Goal: Transaction & Acquisition: Book appointment/travel/reservation

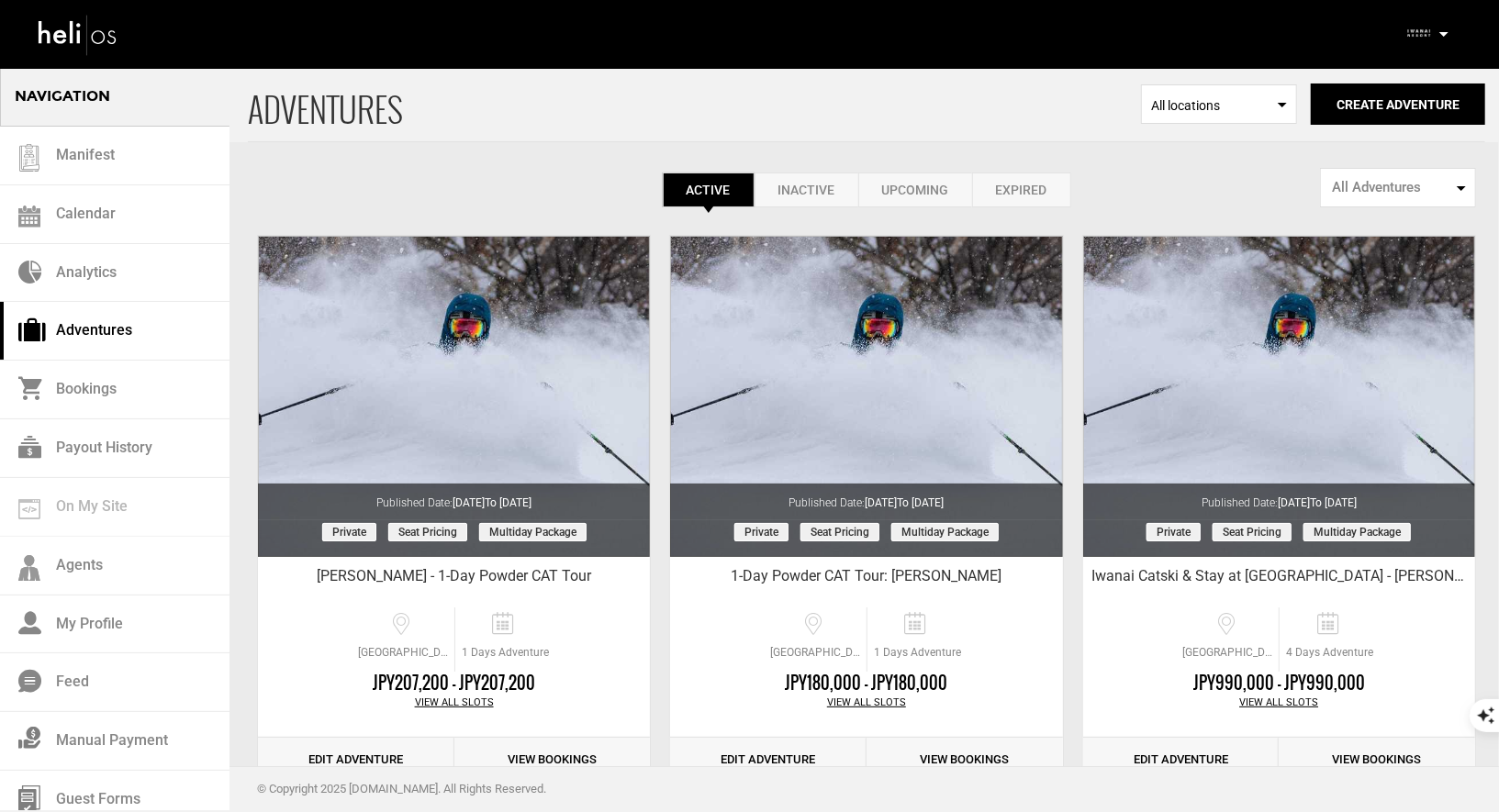
click at [1445, 36] on icon at bounding box center [1444, 34] width 9 height 5
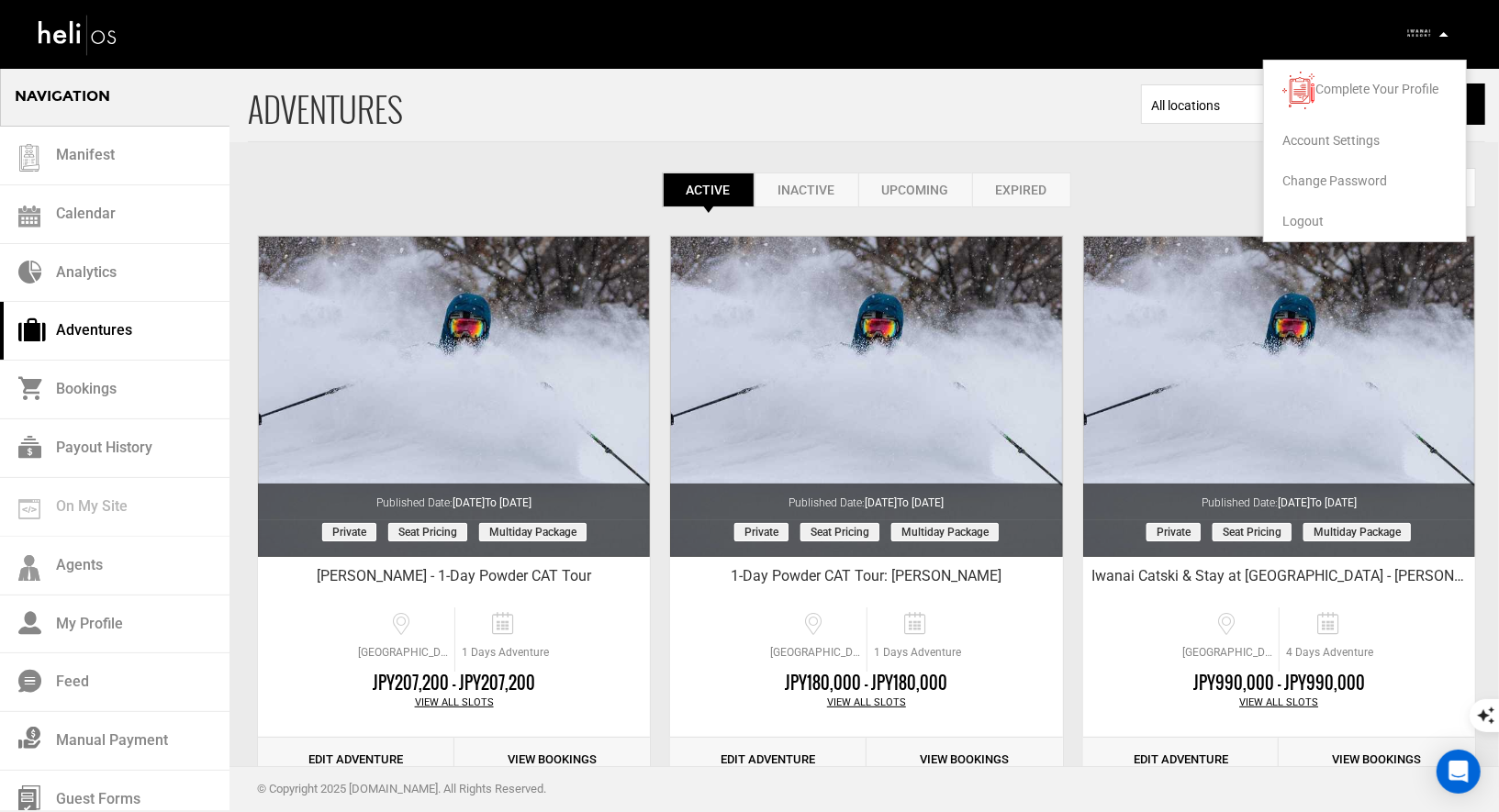
click at [1300, 220] on span "Logout" at bounding box center [1303, 222] width 41 height 15
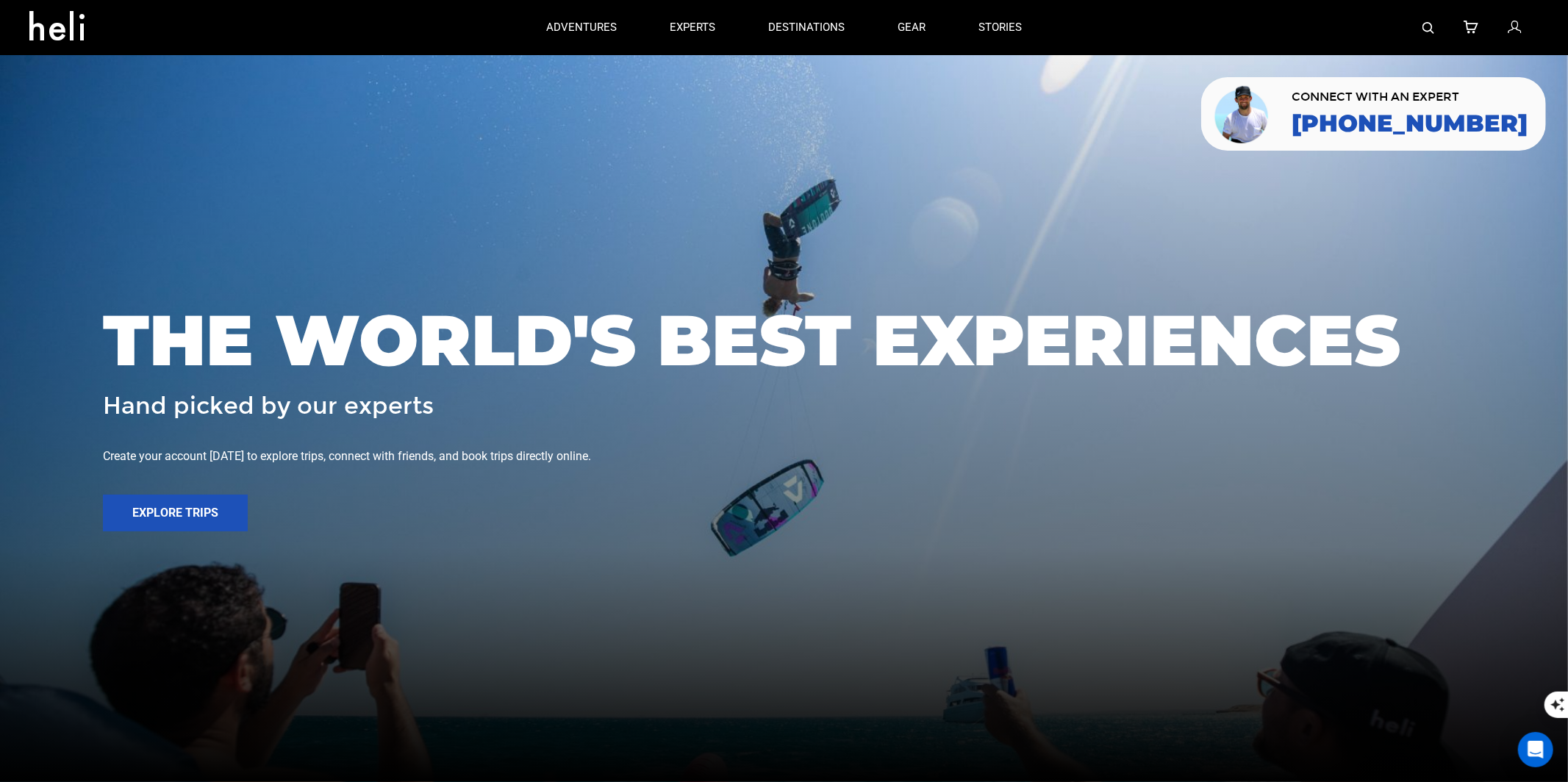
click at [1435, 29] on div at bounding box center [1294, 27] width 490 height 55
click at [1427, 29] on img at bounding box center [1428, 28] width 12 height 12
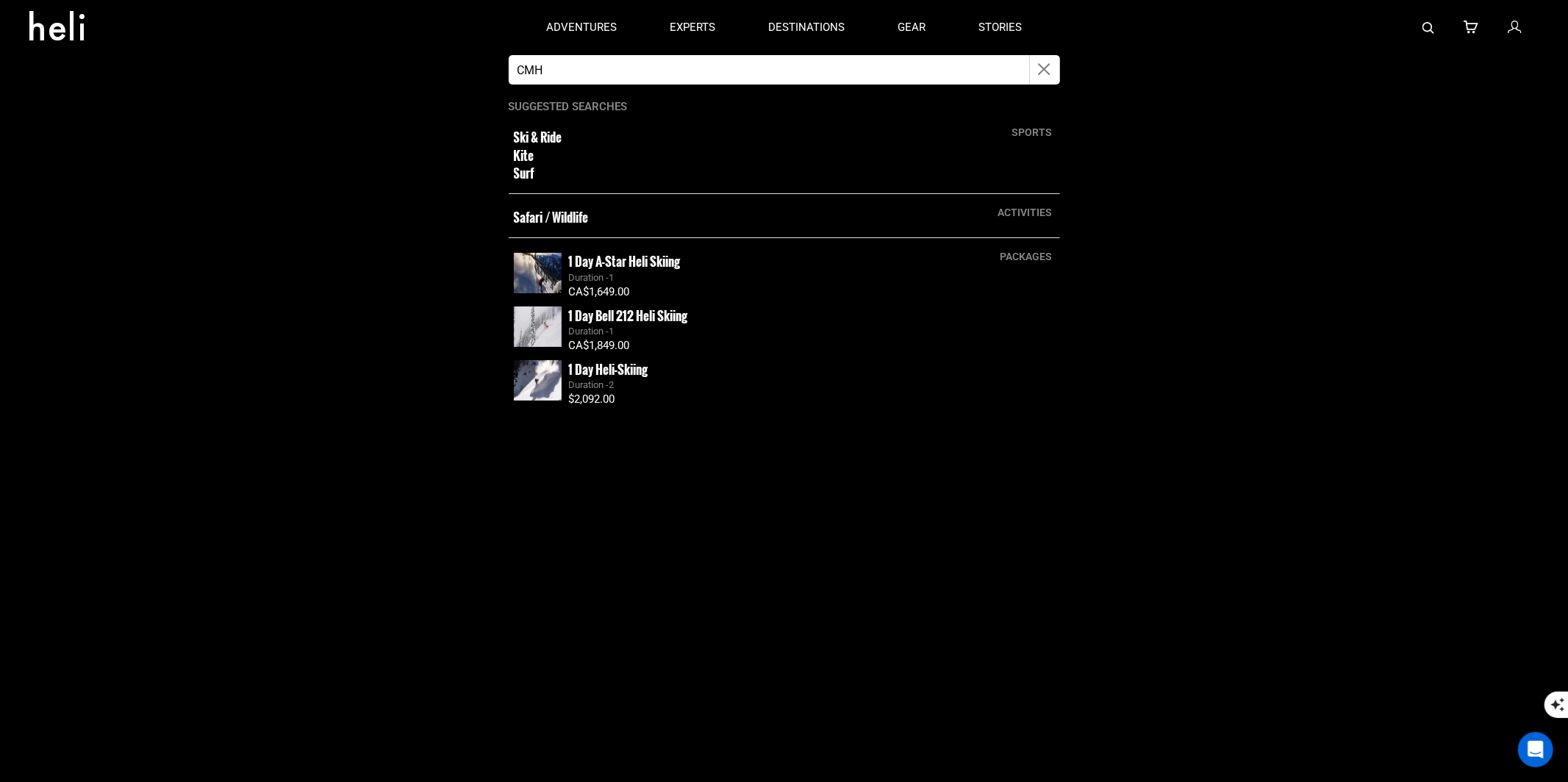
type input "CMH"
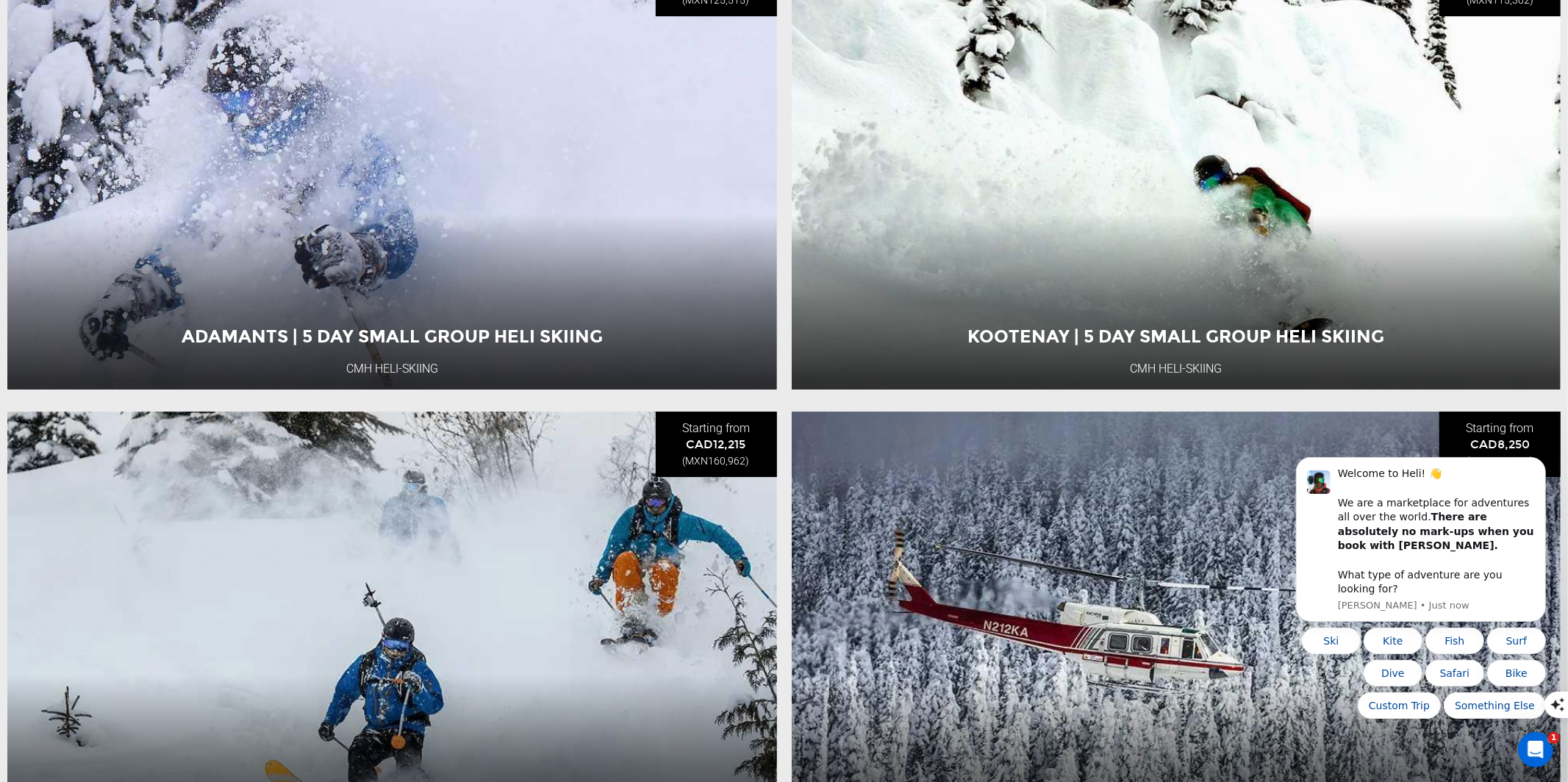
scroll to position [4220, 0]
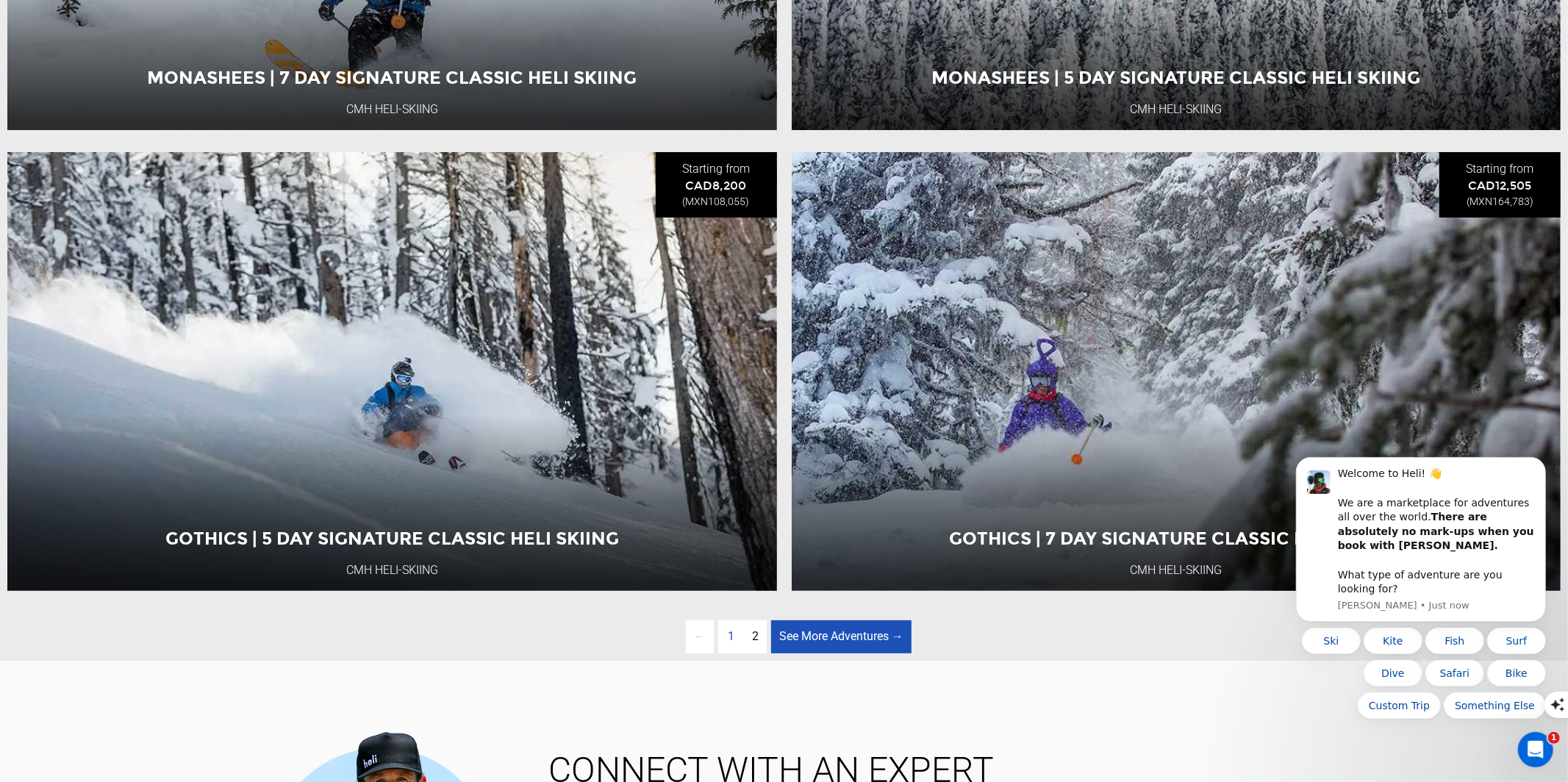
click at [802, 633] on link "See More Adventures → page" at bounding box center [841, 637] width 141 height 33
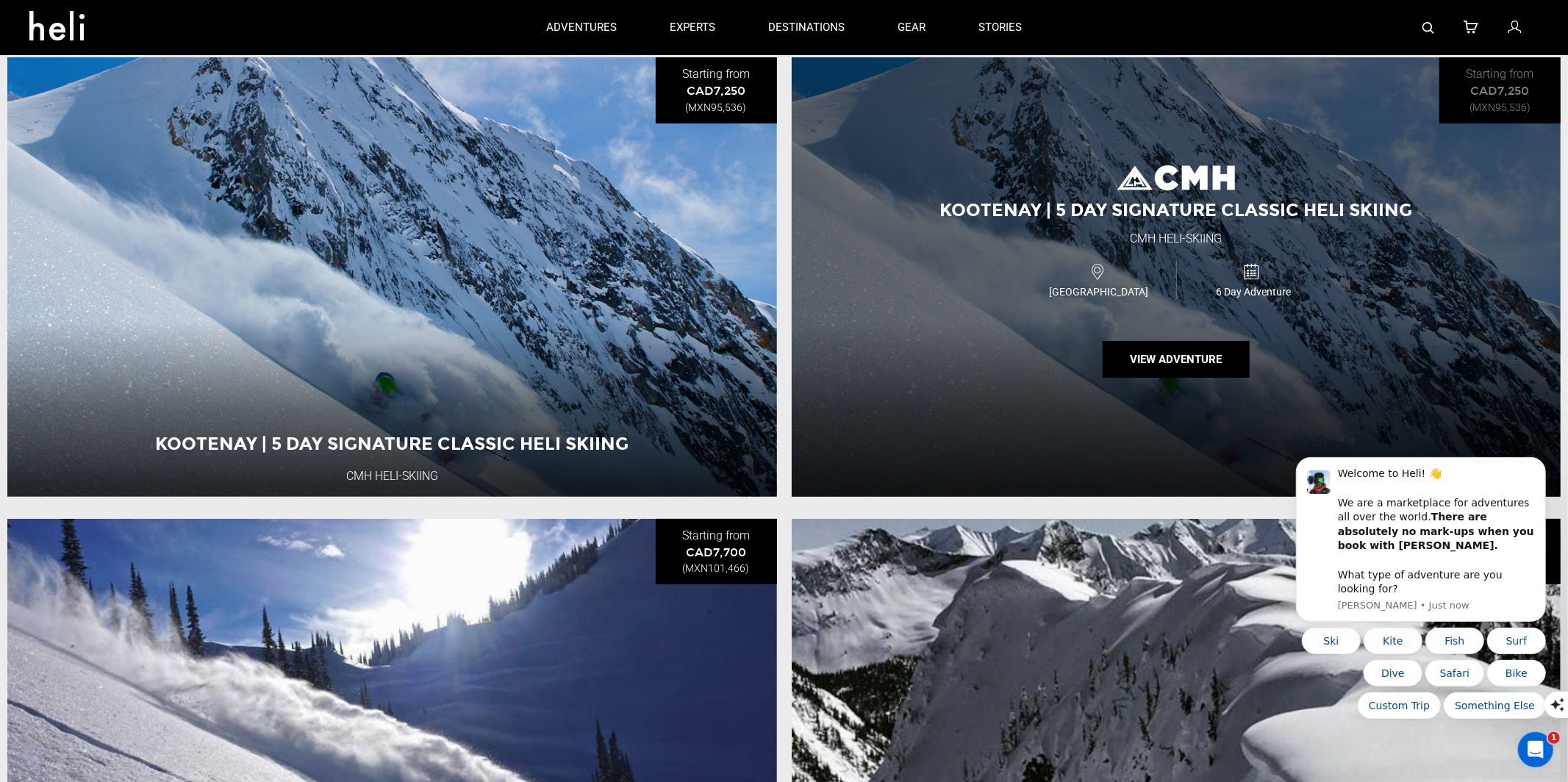
scroll to position [174, 0]
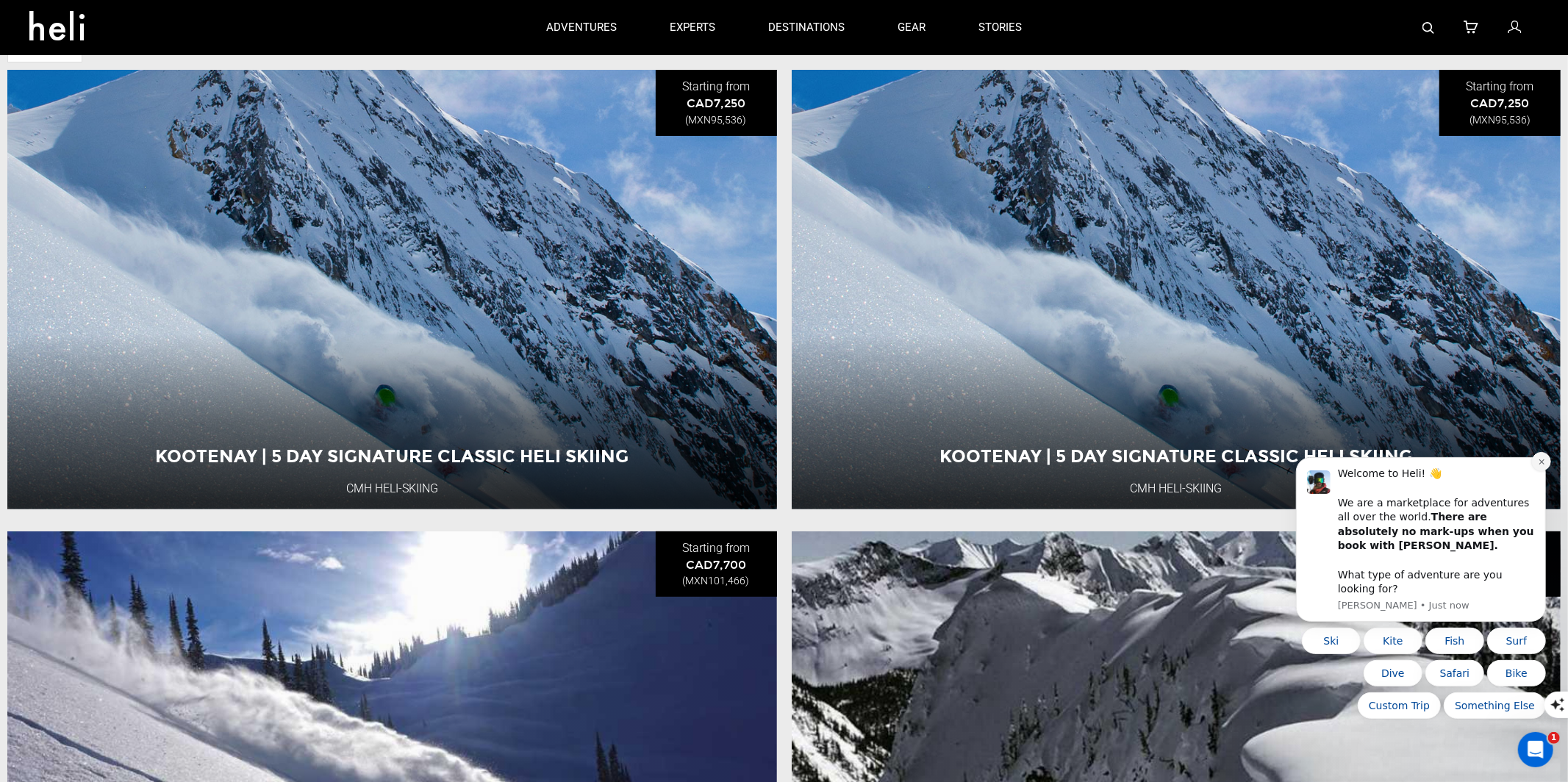
click at [1536, 468] on button "Dismiss notification" at bounding box center [1540, 460] width 19 height 19
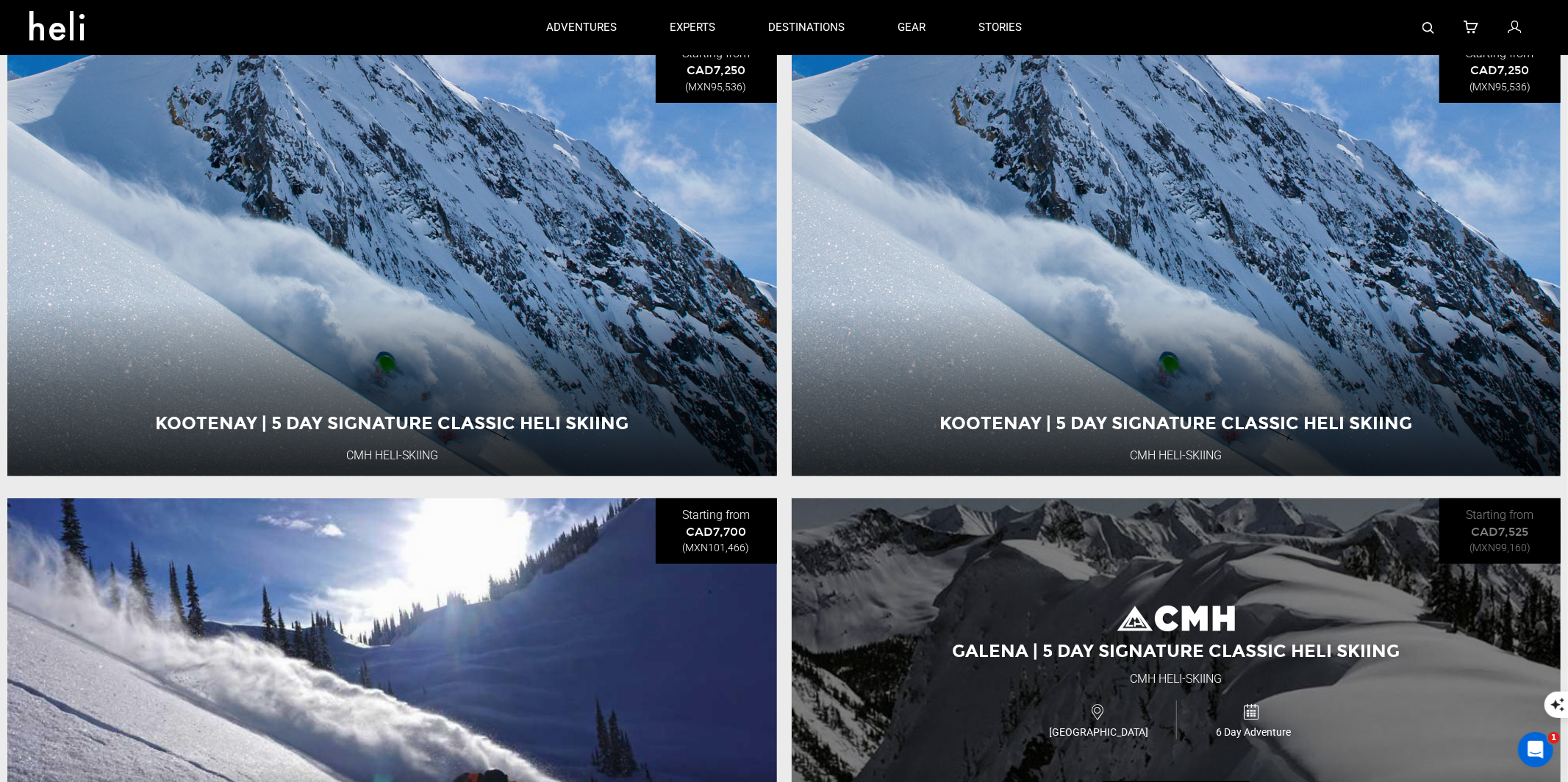
scroll to position [72, 0]
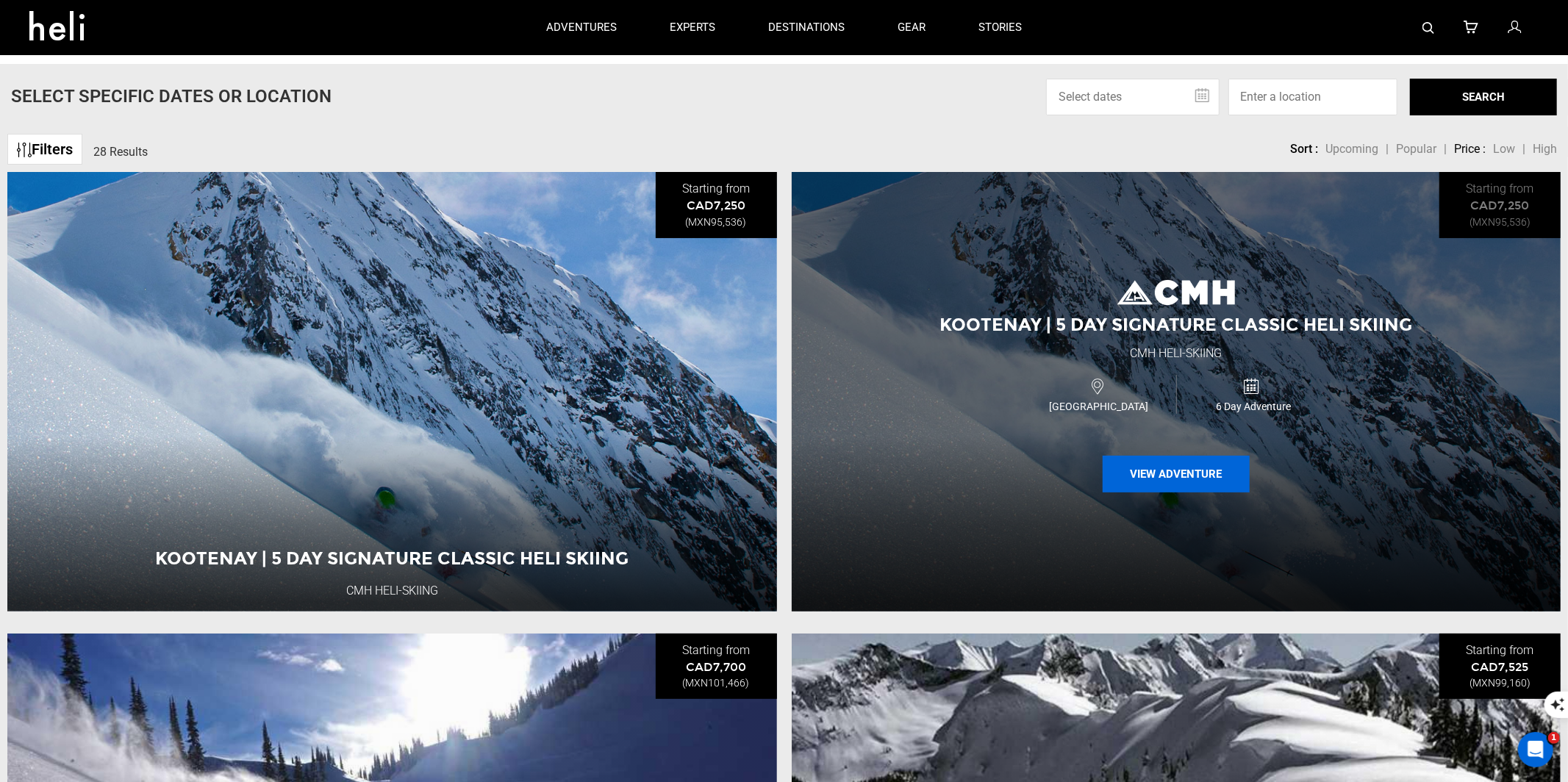
click at [1136, 470] on button "View Adventure" at bounding box center [1175, 474] width 147 height 37
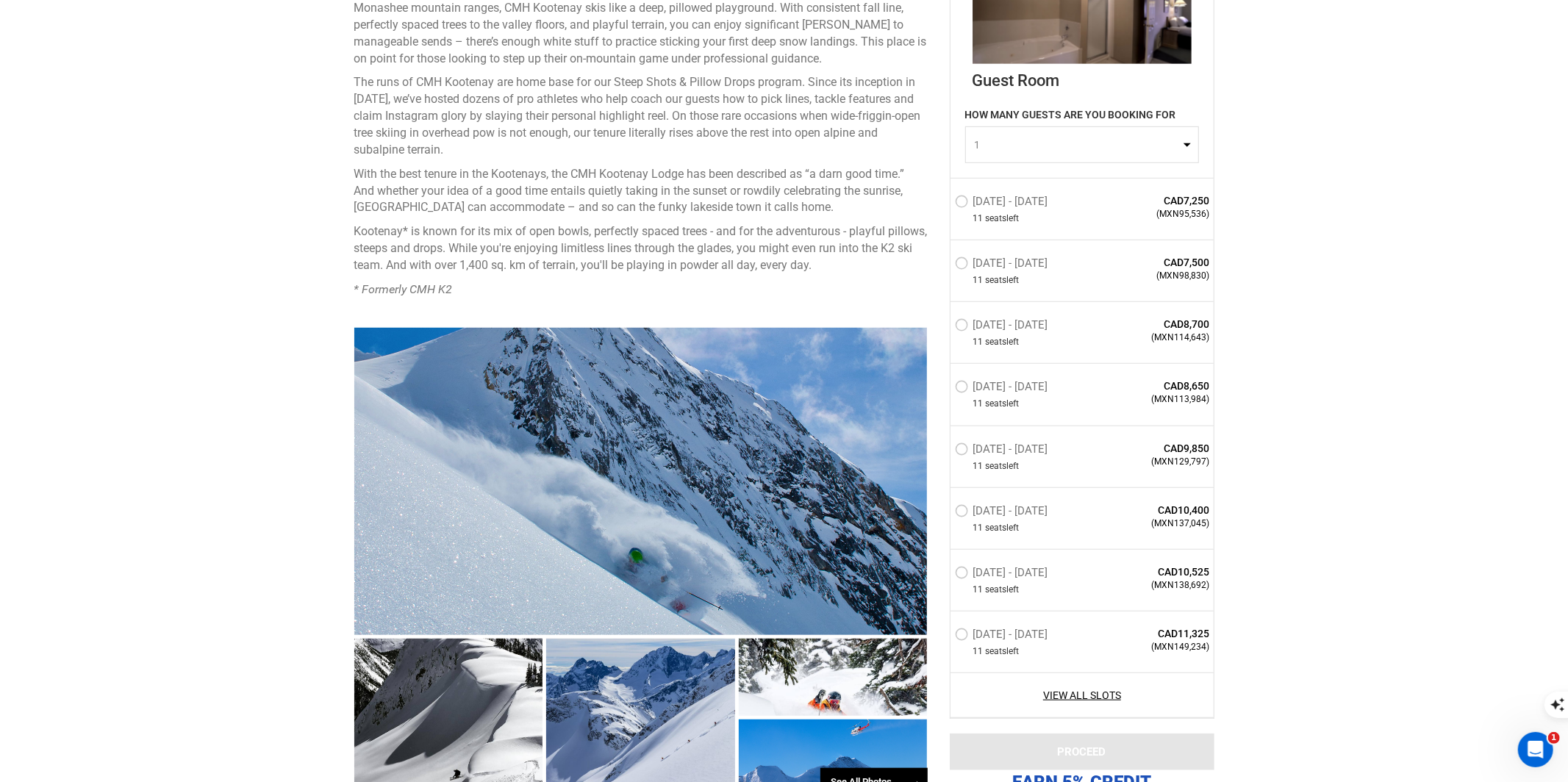
scroll to position [762, 0]
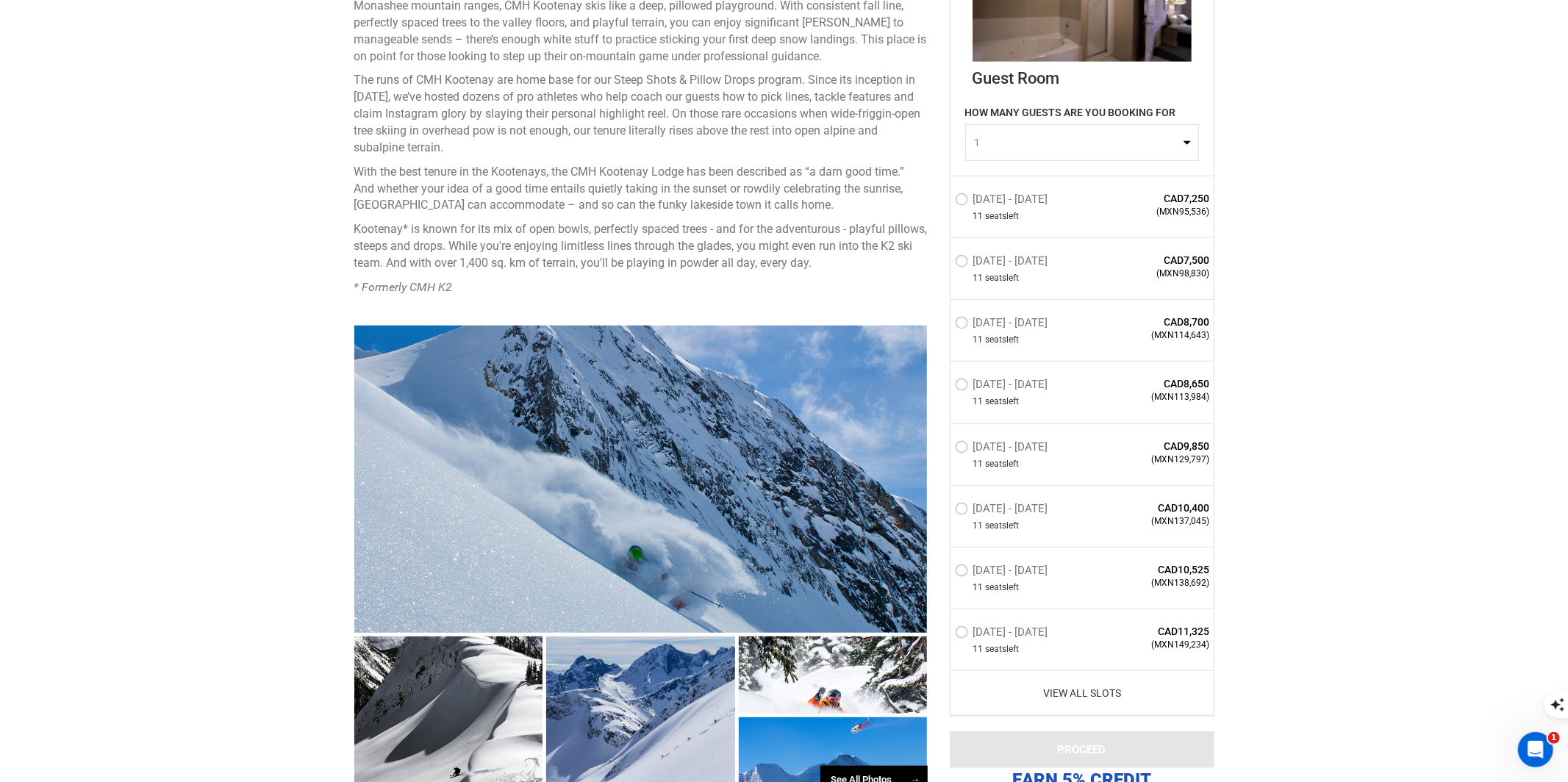
click at [1053, 687] on link "View All Slots" at bounding box center [1082, 693] width 255 height 15
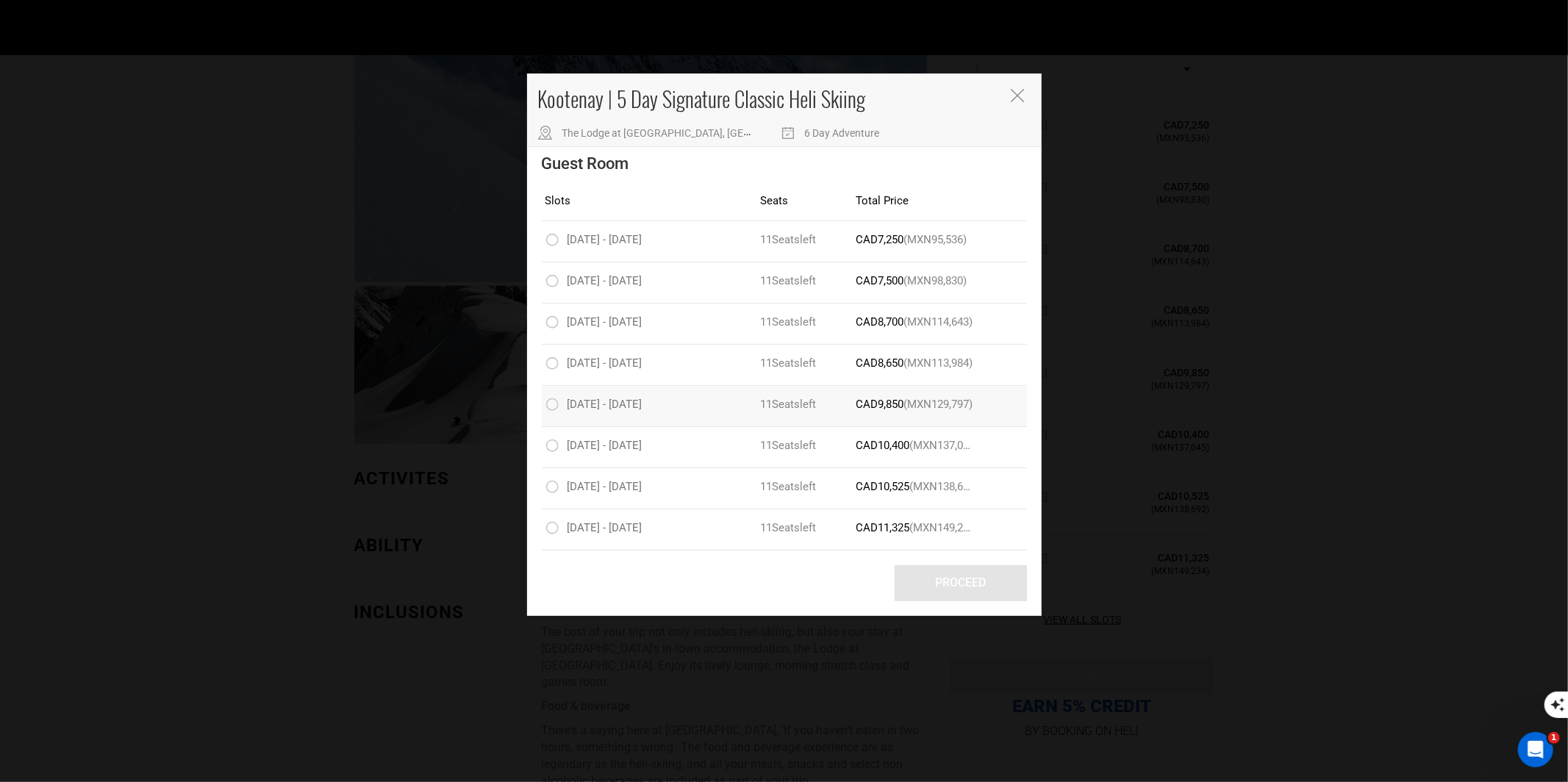
scroll to position [1112, 0]
click at [1021, 97] on icon "Close" at bounding box center [1018, 95] width 14 height 14
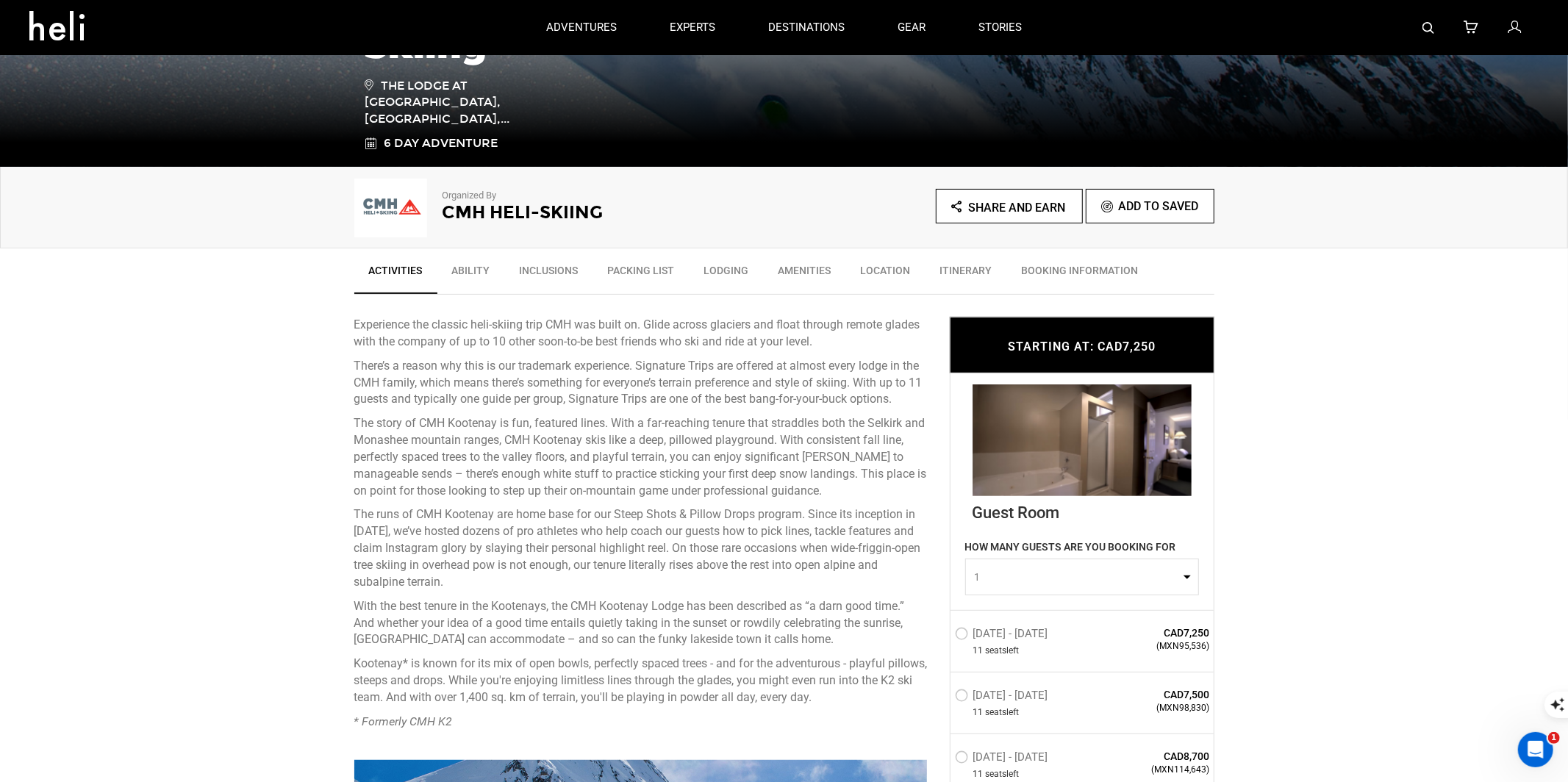
scroll to position [0, 0]
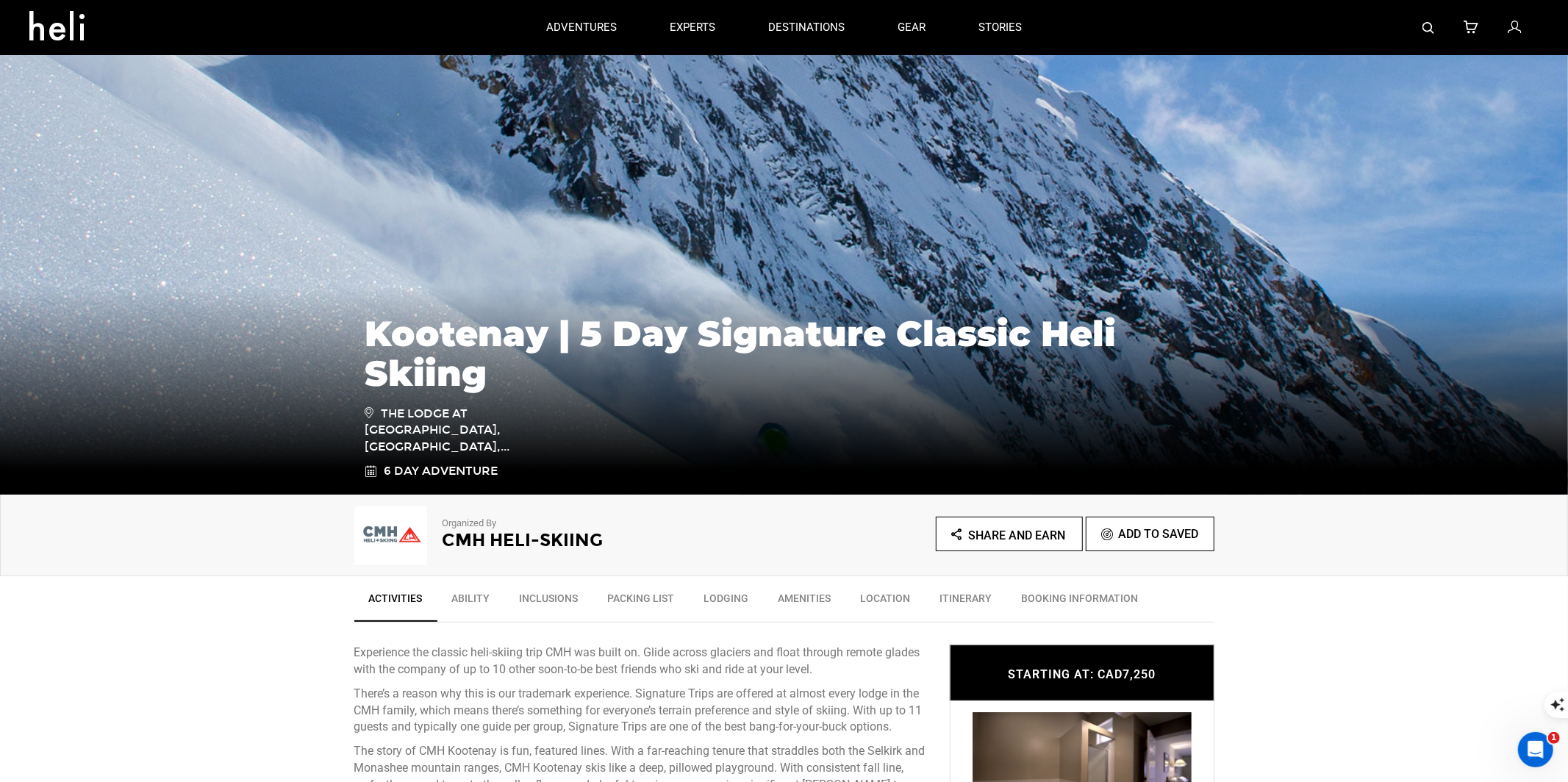
click at [1428, 25] on img at bounding box center [1428, 28] width 12 height 12
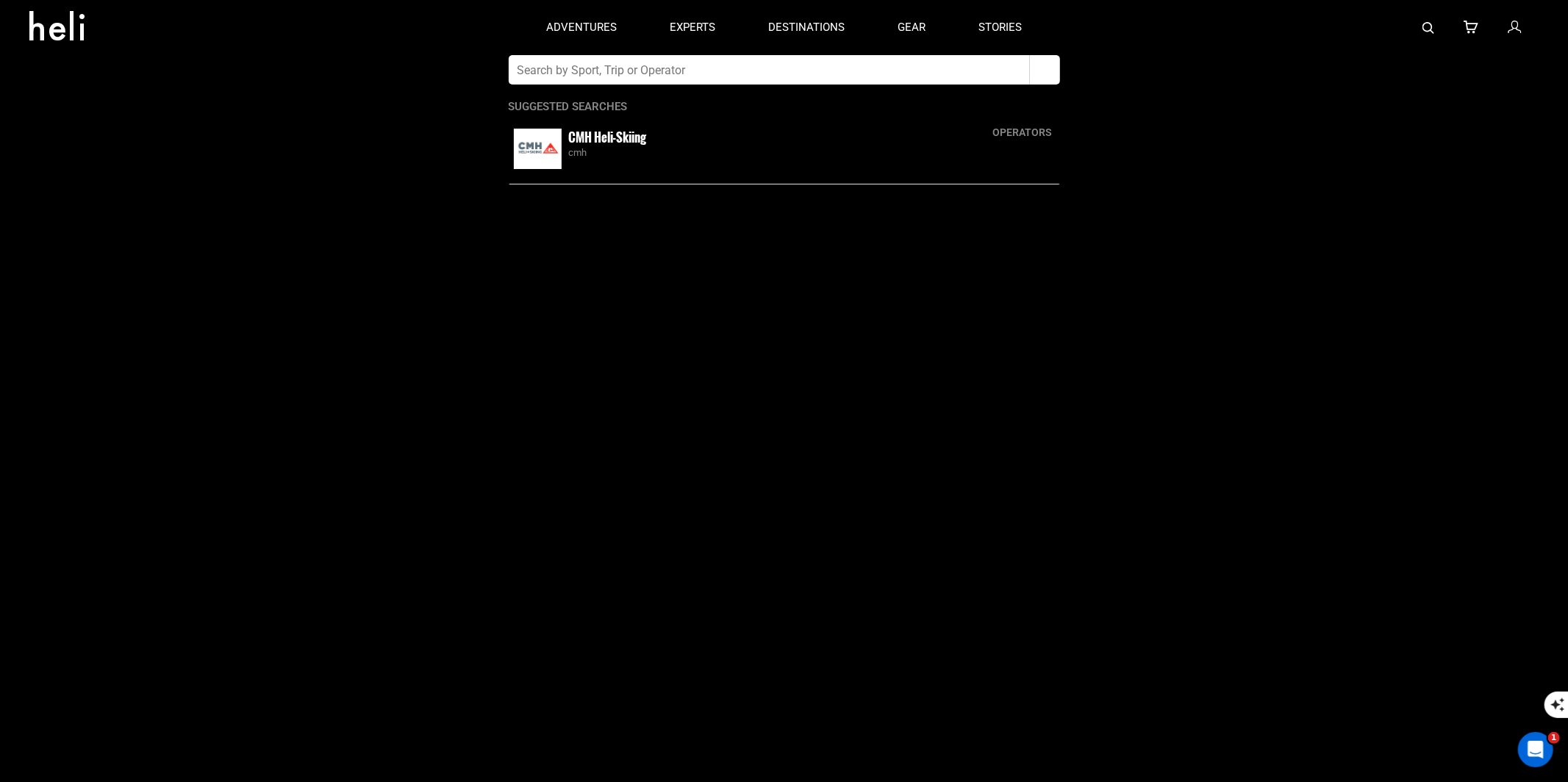
click at [1039, 67] on button "button" at bounding box center [1045, 69] width 30 height 29
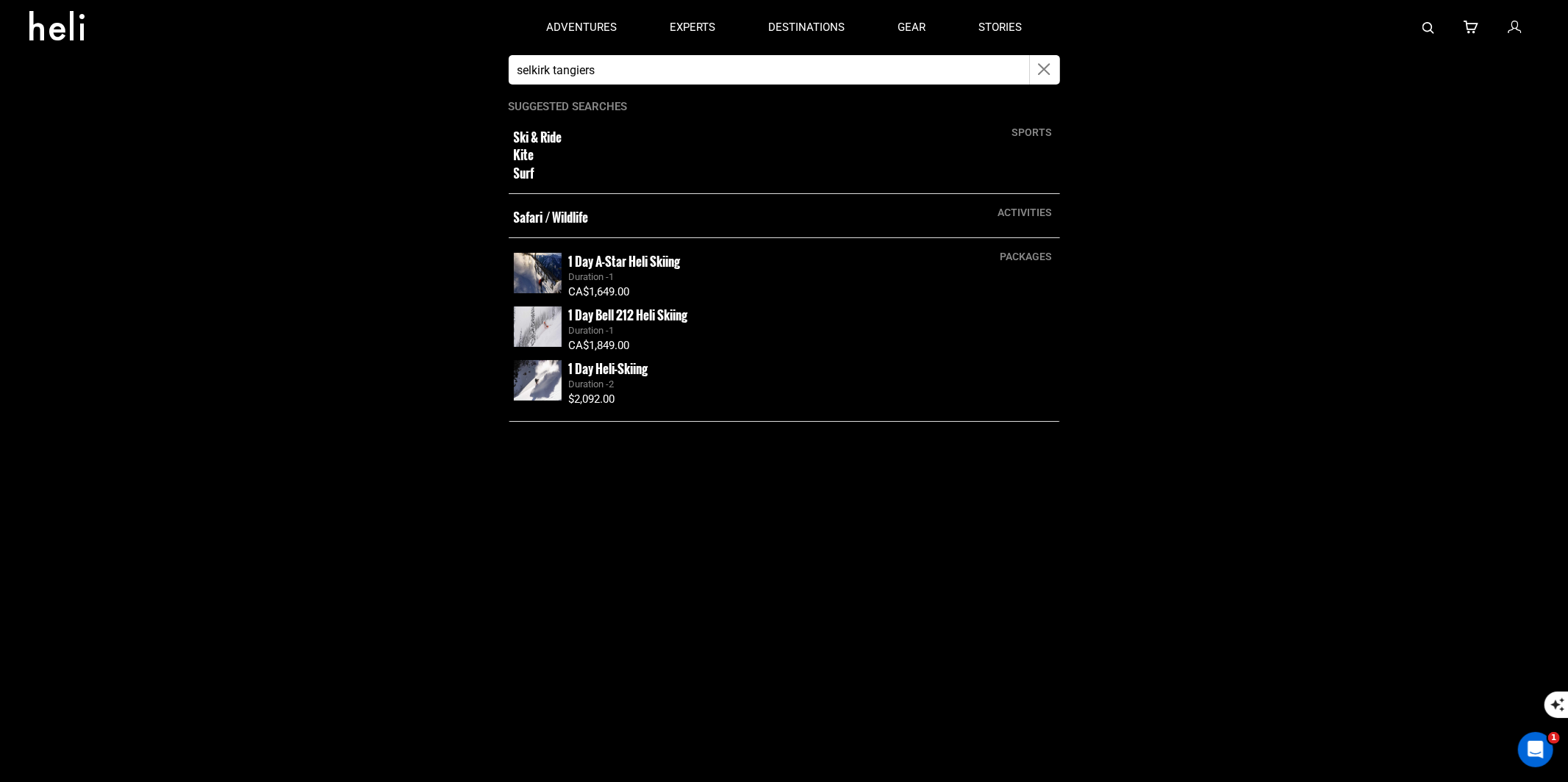
type input "selkirk tangiers"
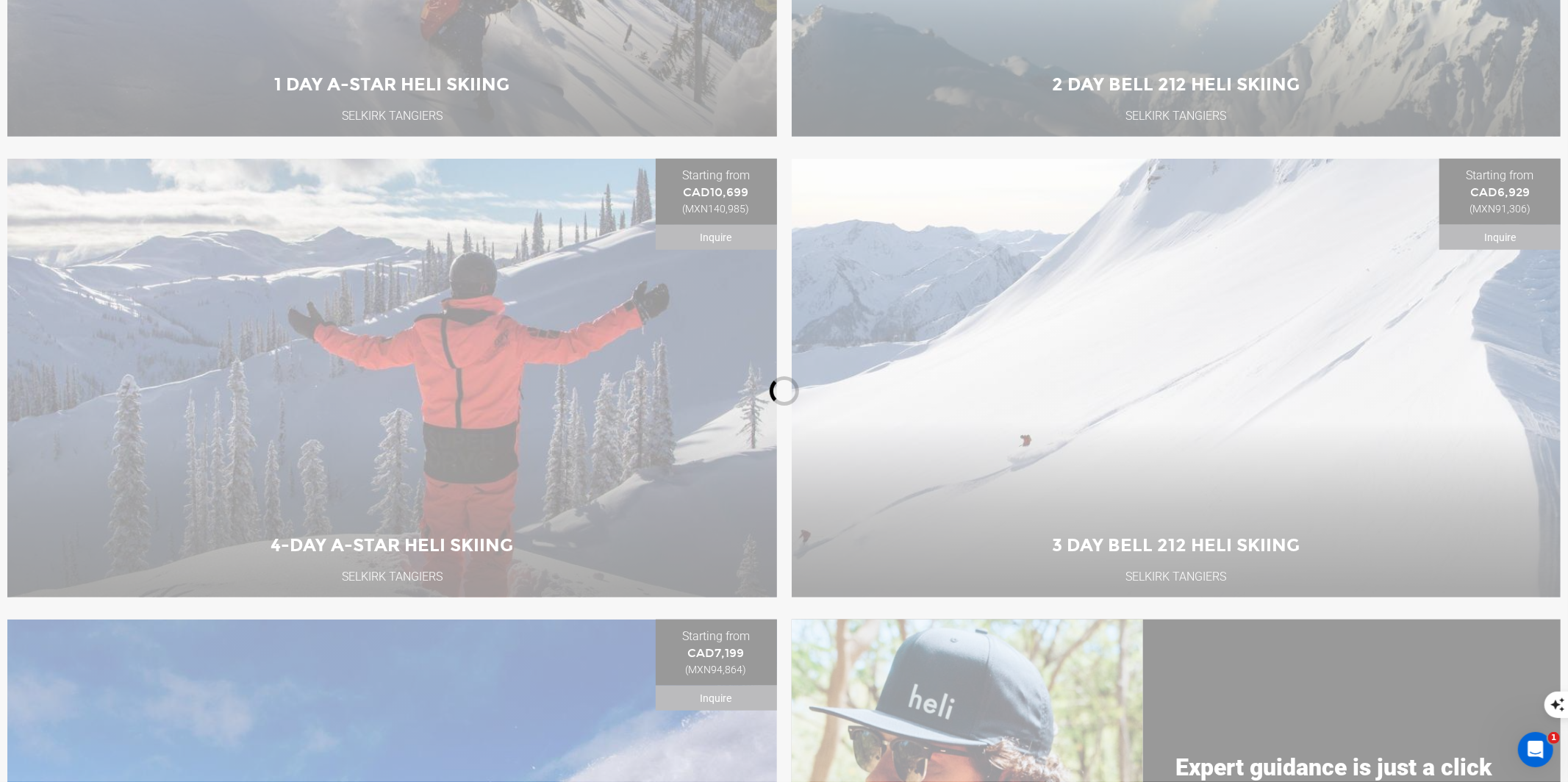
scroll to position [1060, 0]
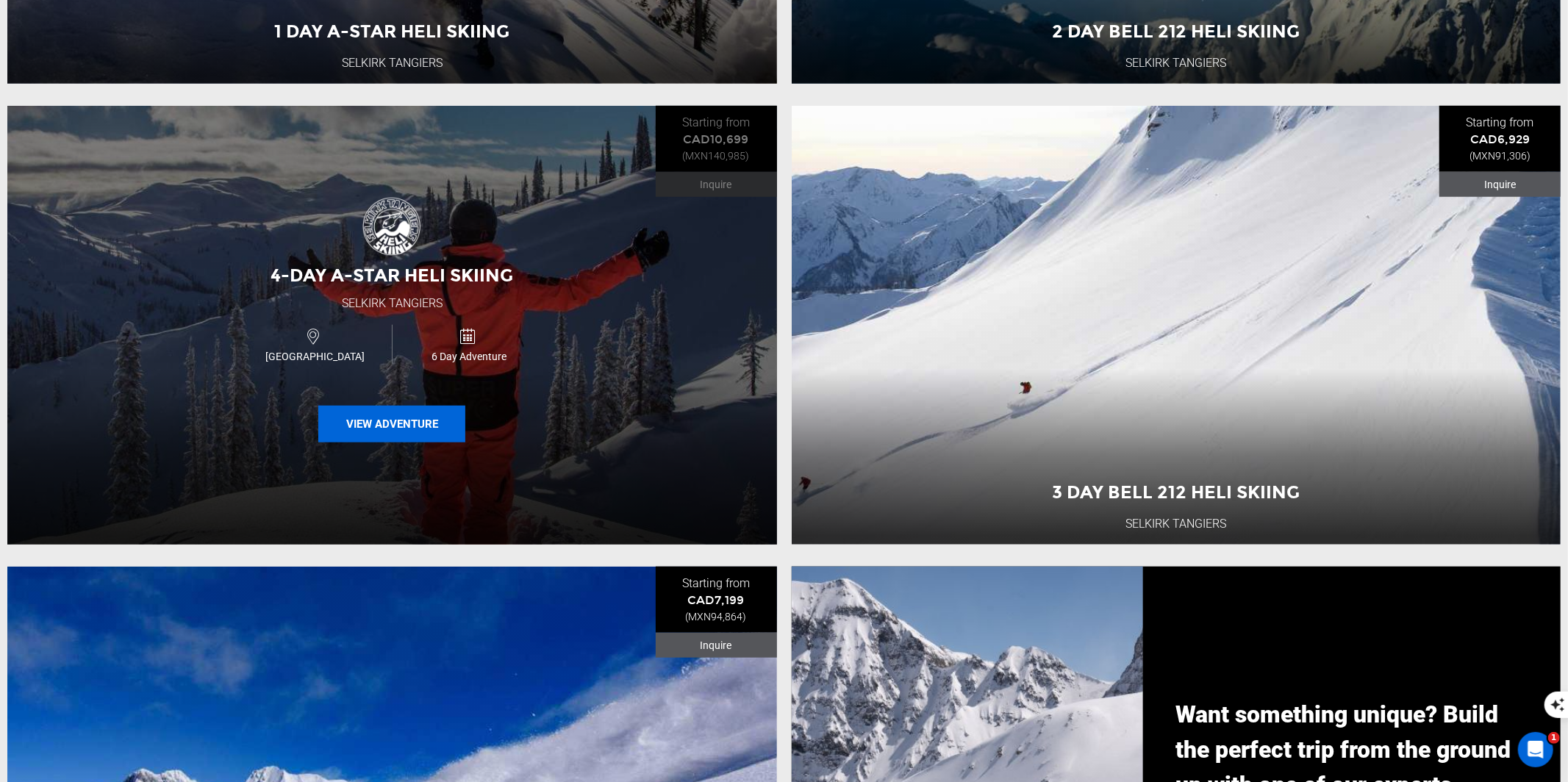
click at [388, 437] on button "View Adventure" at bounding box center [391, 423] width 147 height 37
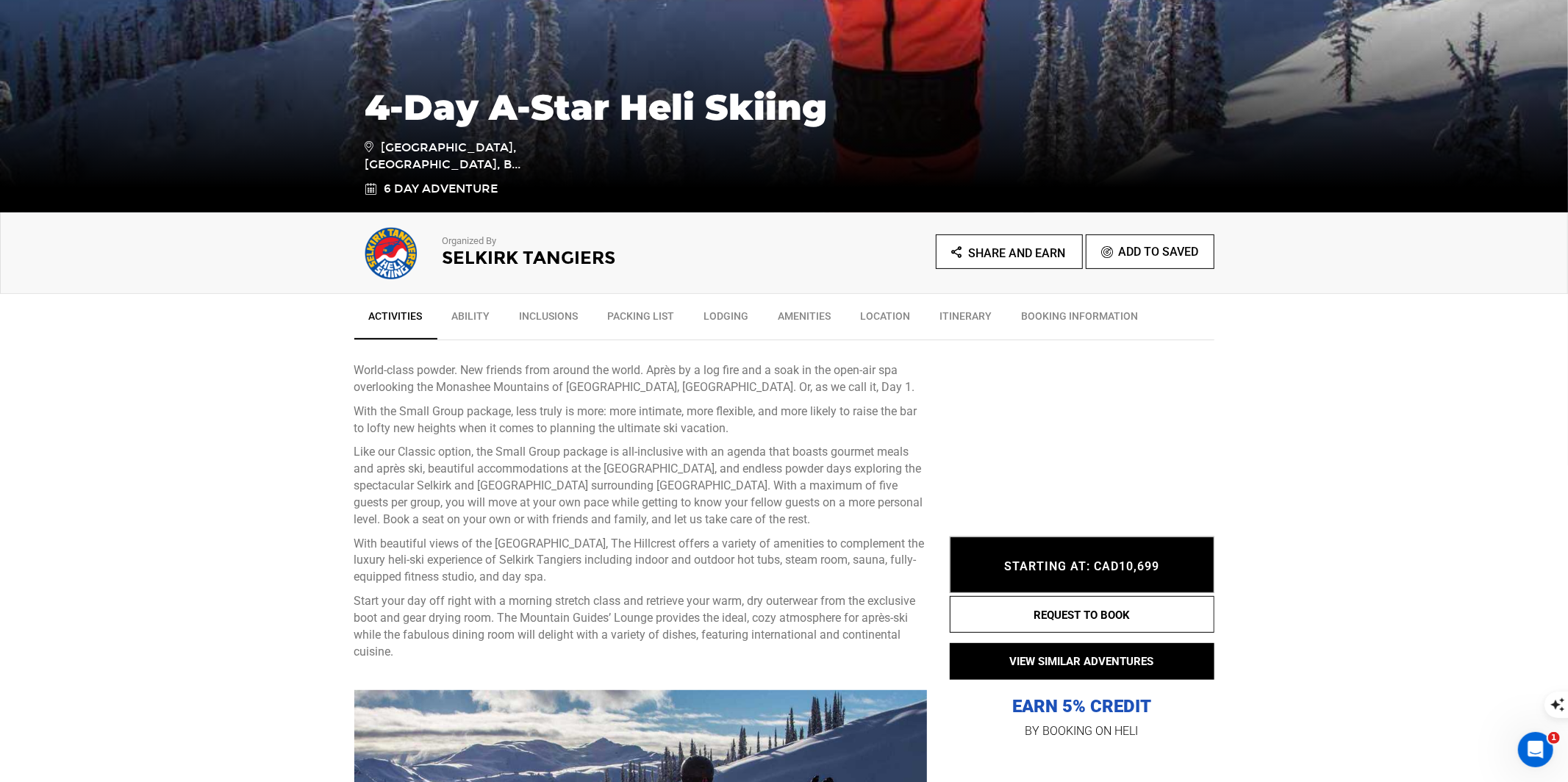
scroll to position [299, 0]
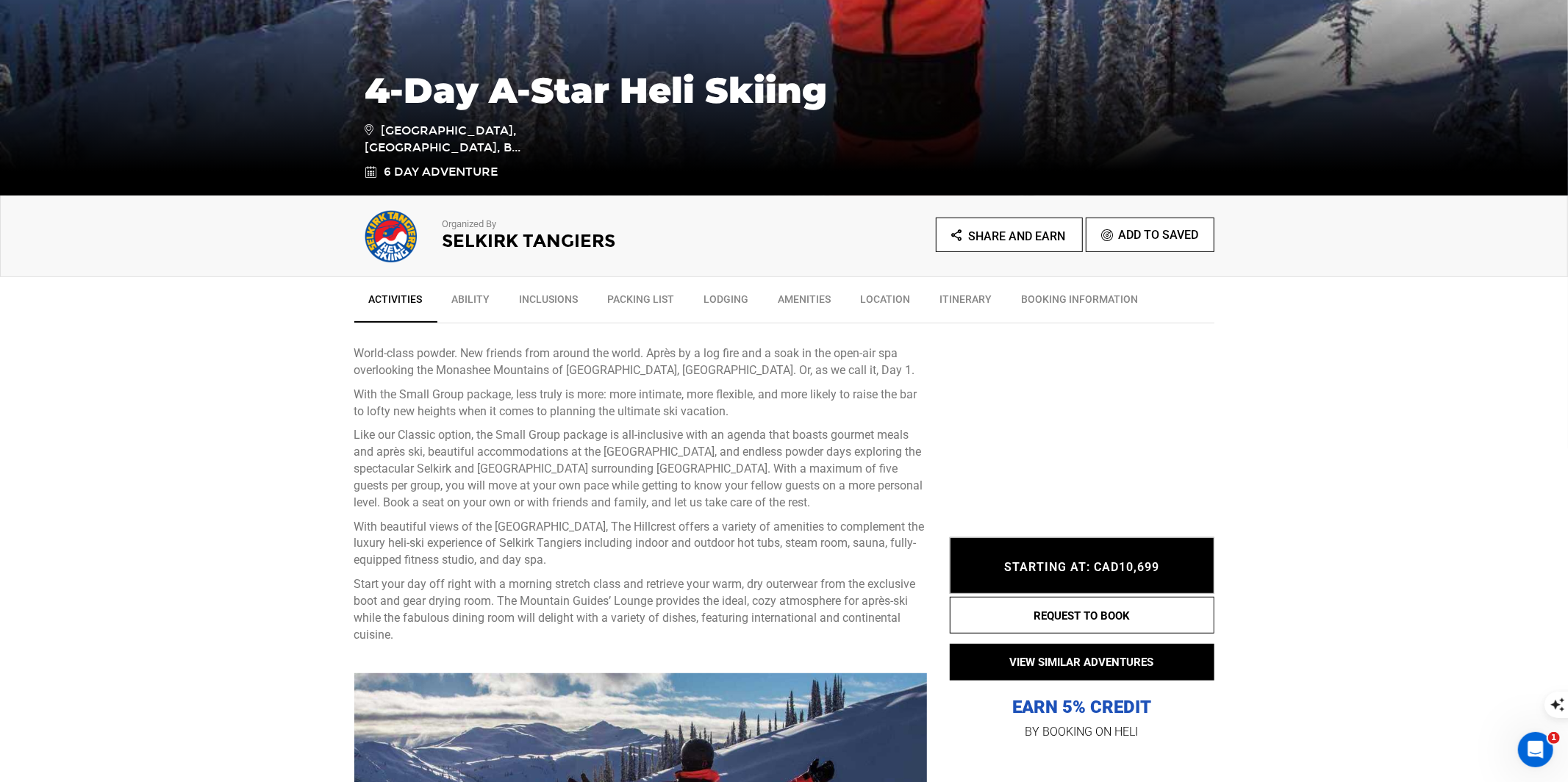
drag, startPoint x: 588, startPoint y: 558, endPoint x: 353, endPoint y: 359, distance: 307.9
click at [354, 357] on div "World-class powder. New friends from around the world. Après by a log fire and …" at bounding box center [641, 494] width 573 height 299
copy div "Lorem-ipsum dolors. Ame consect adip elitse doe tempo. Incid ut l etd magn ali …"
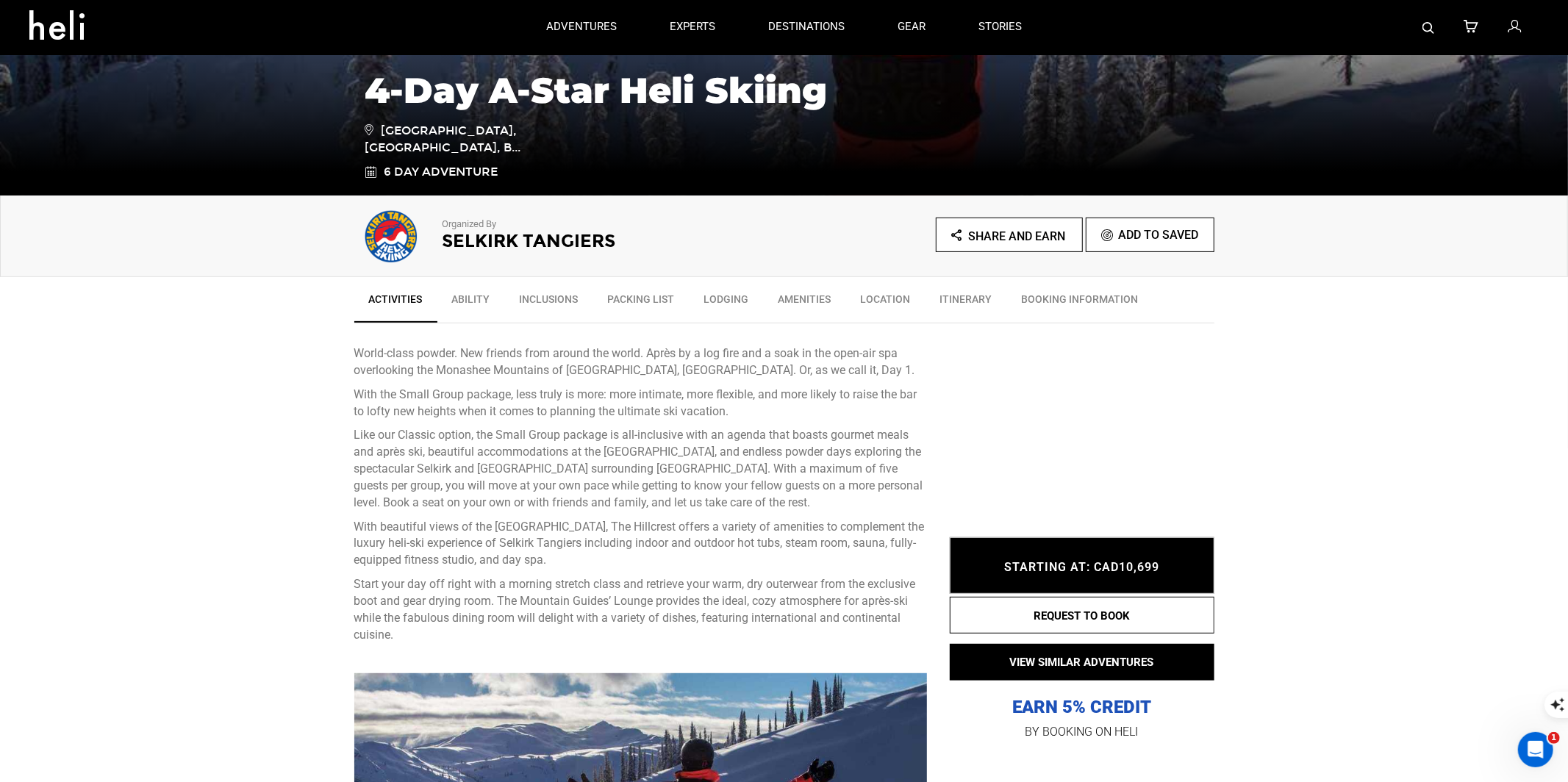
scroll to position [0, 0]
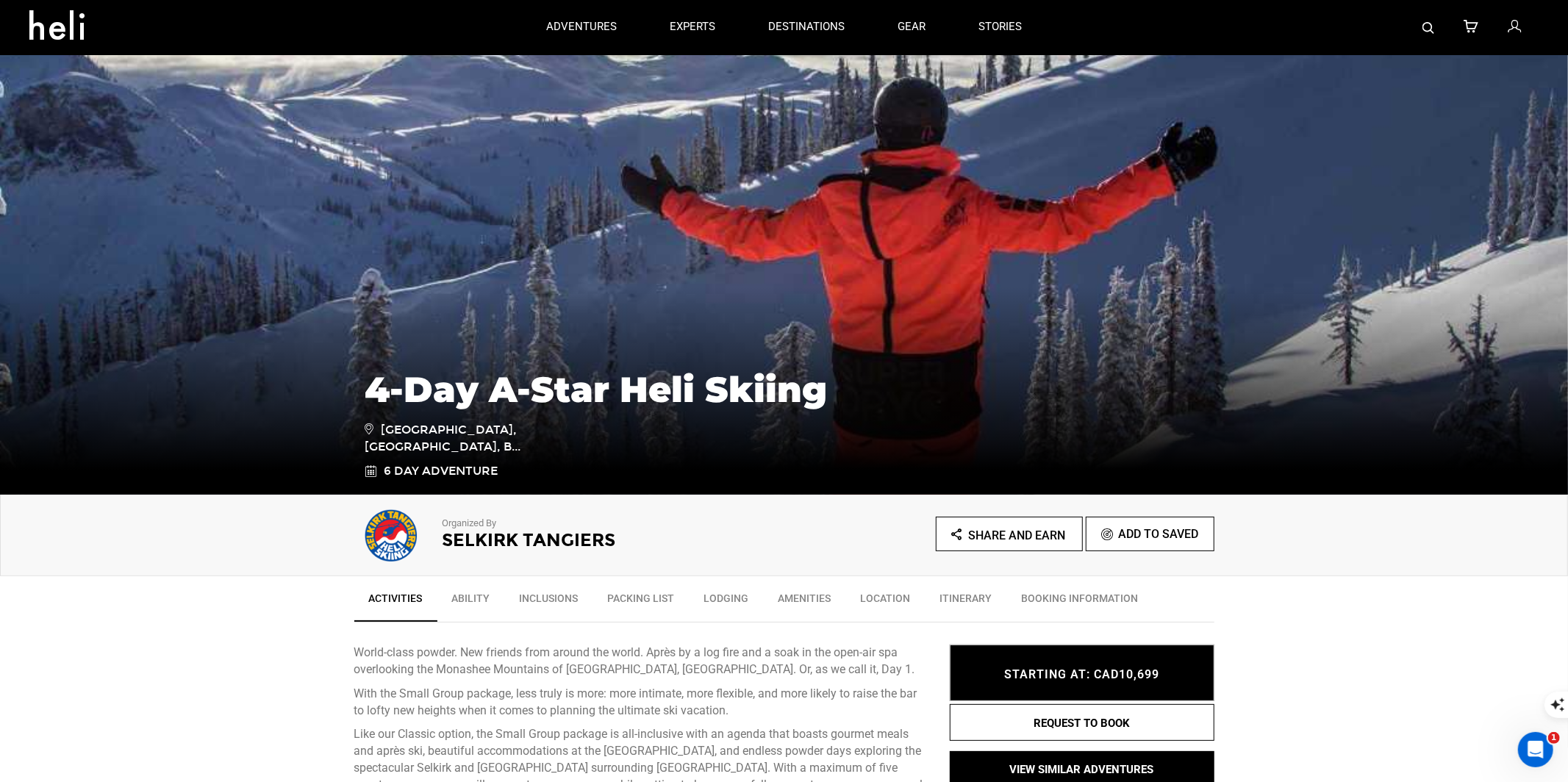
click at [1427, 23] on img at bounding box center [1428, 28] width 12 height 12
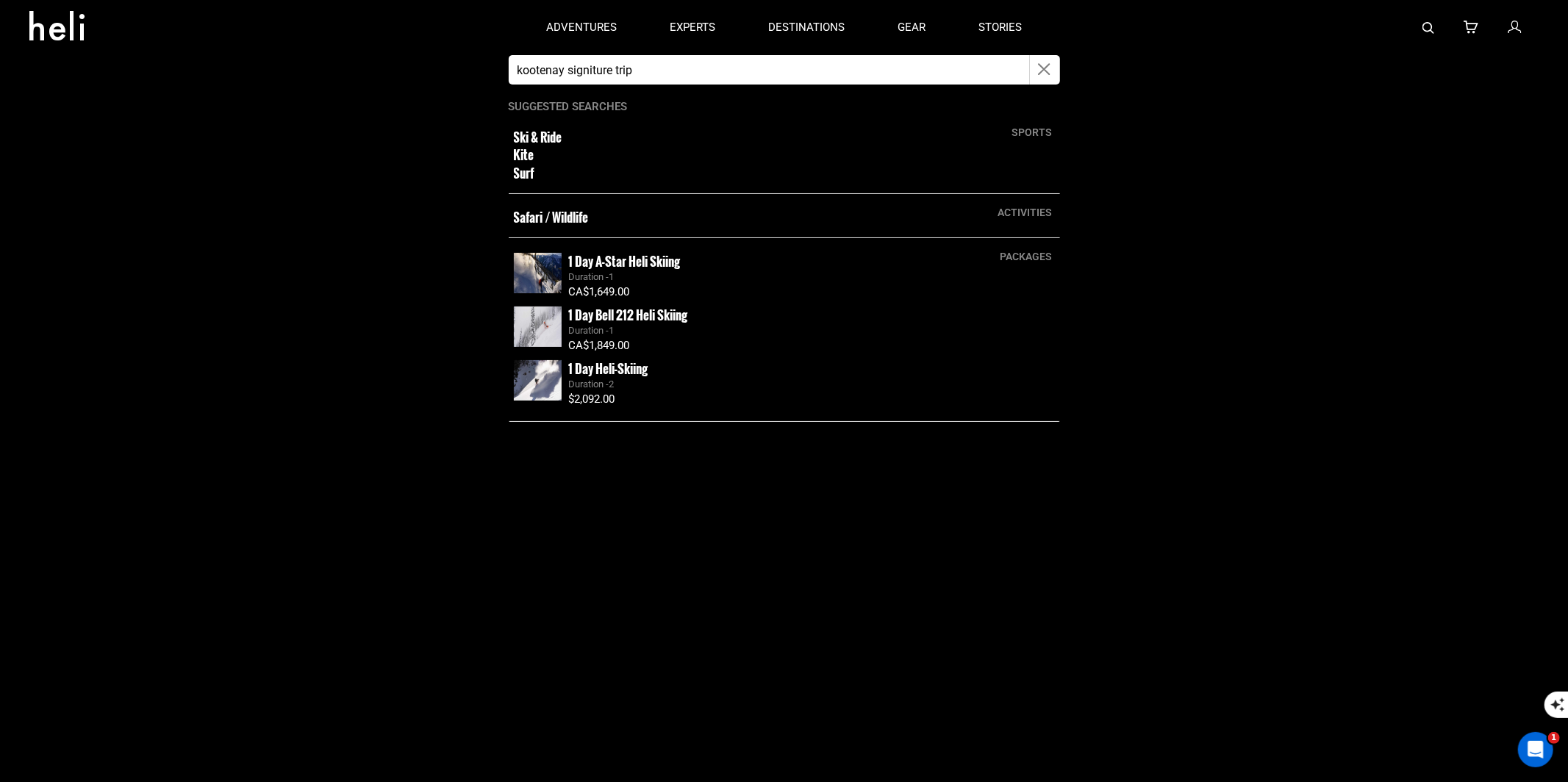
type input "kootenay signiture trip"
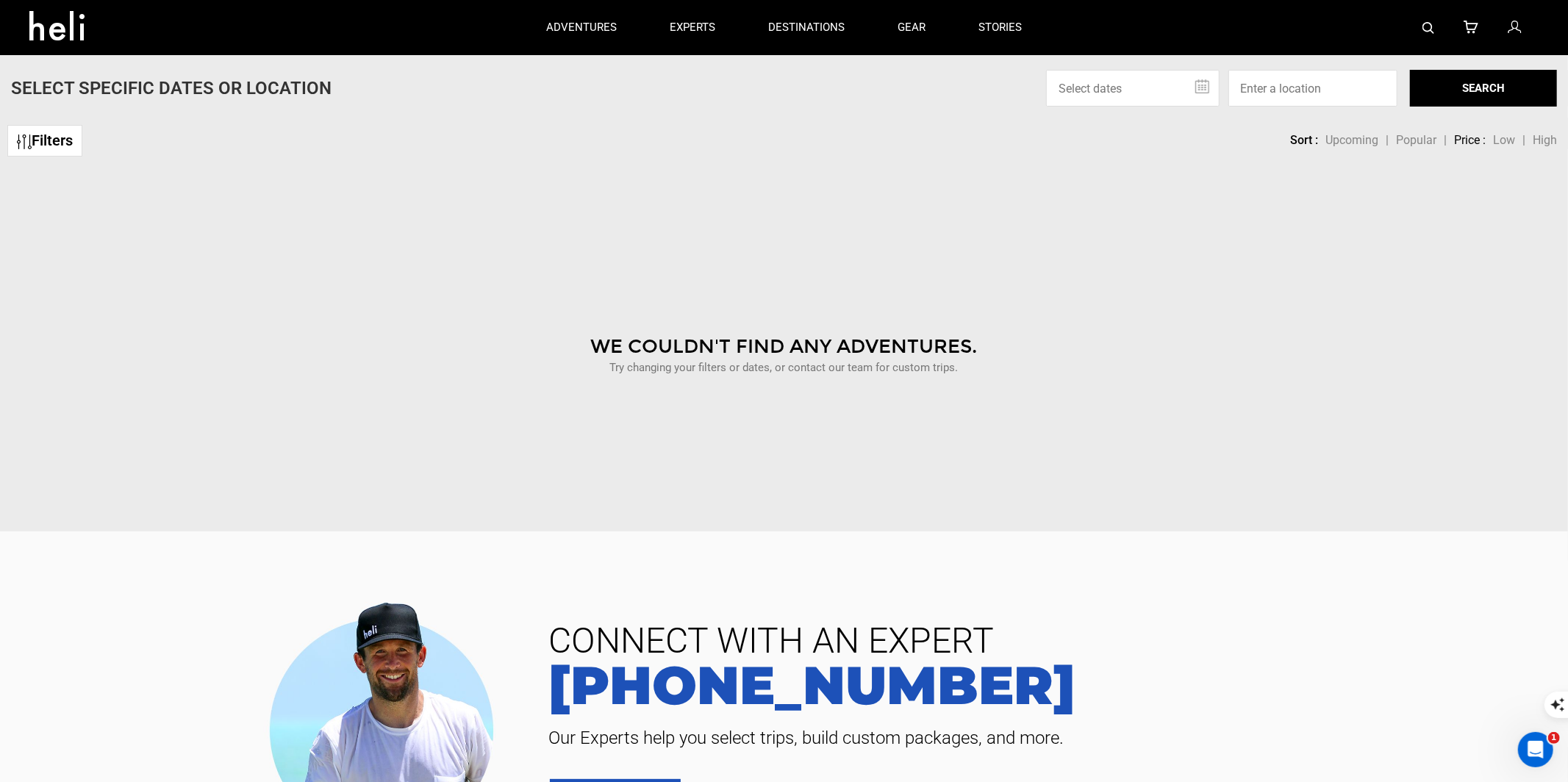
click at [1427, 25] on img at bounding box center [1428, 28] width 12 height 12
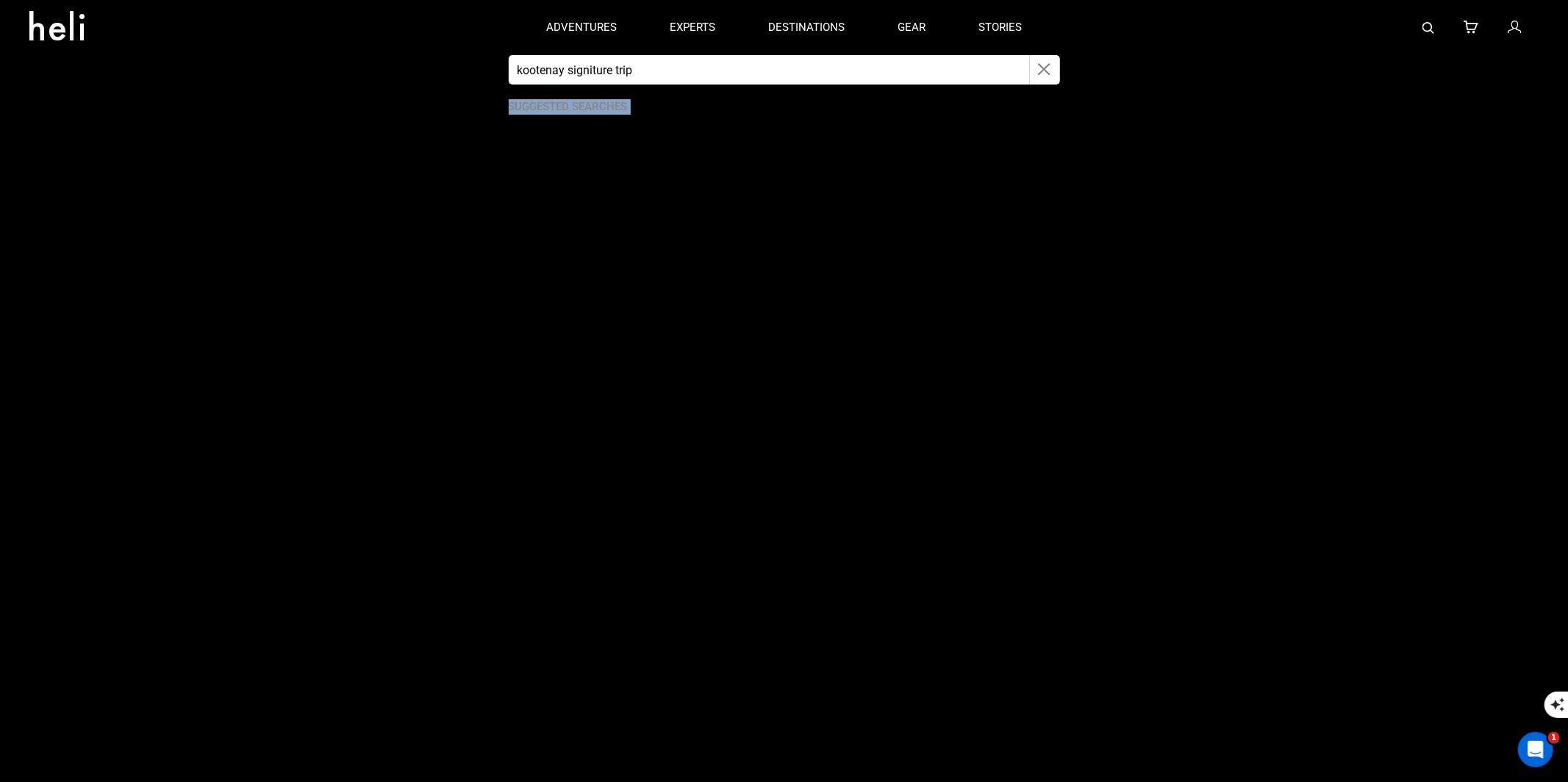
click at [1042, 69] on icon "button" at bounding box center [1045, 69] width 13 height 17
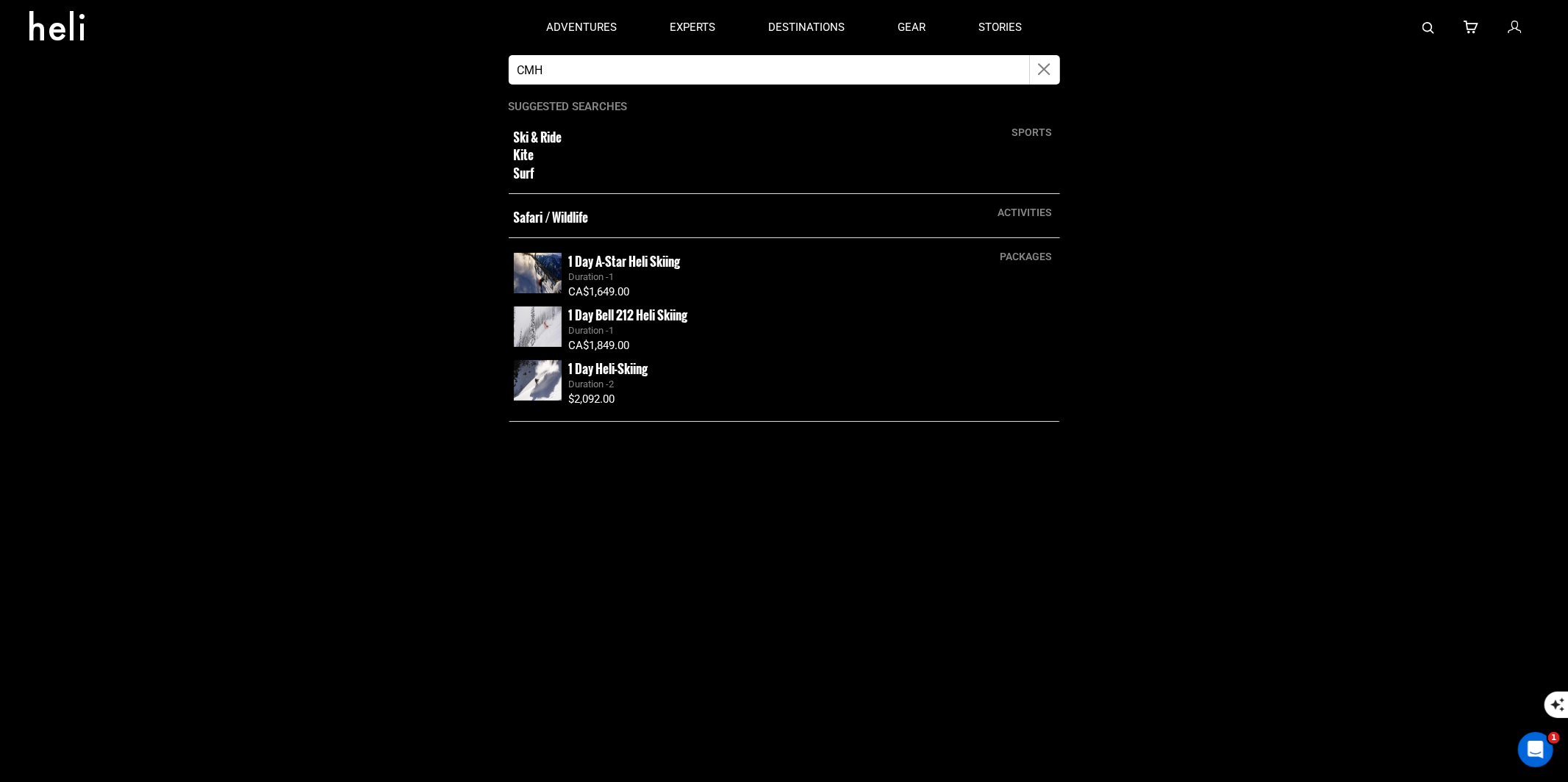
type input "CMH"
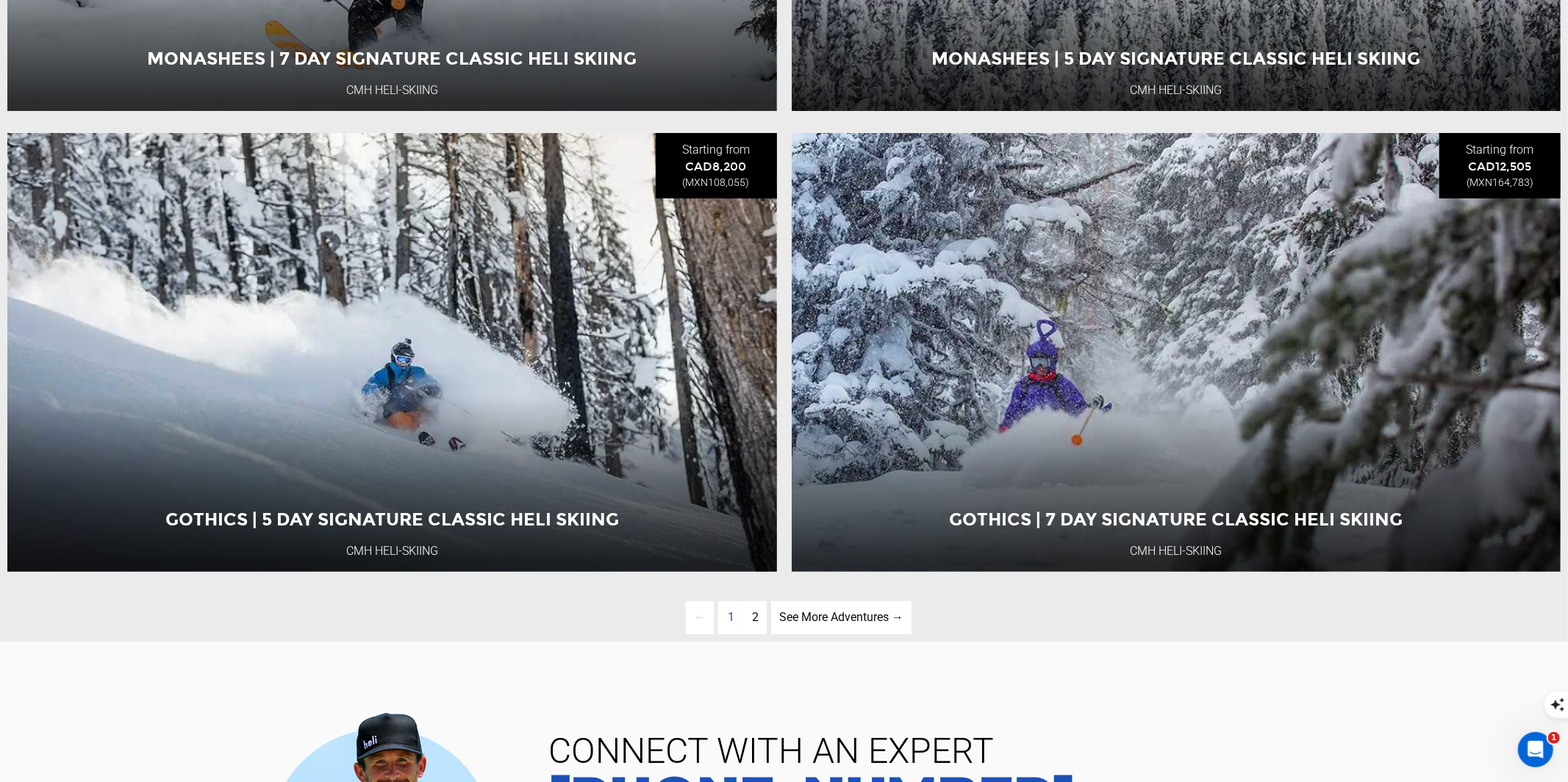
scroll to position [4743, 0]
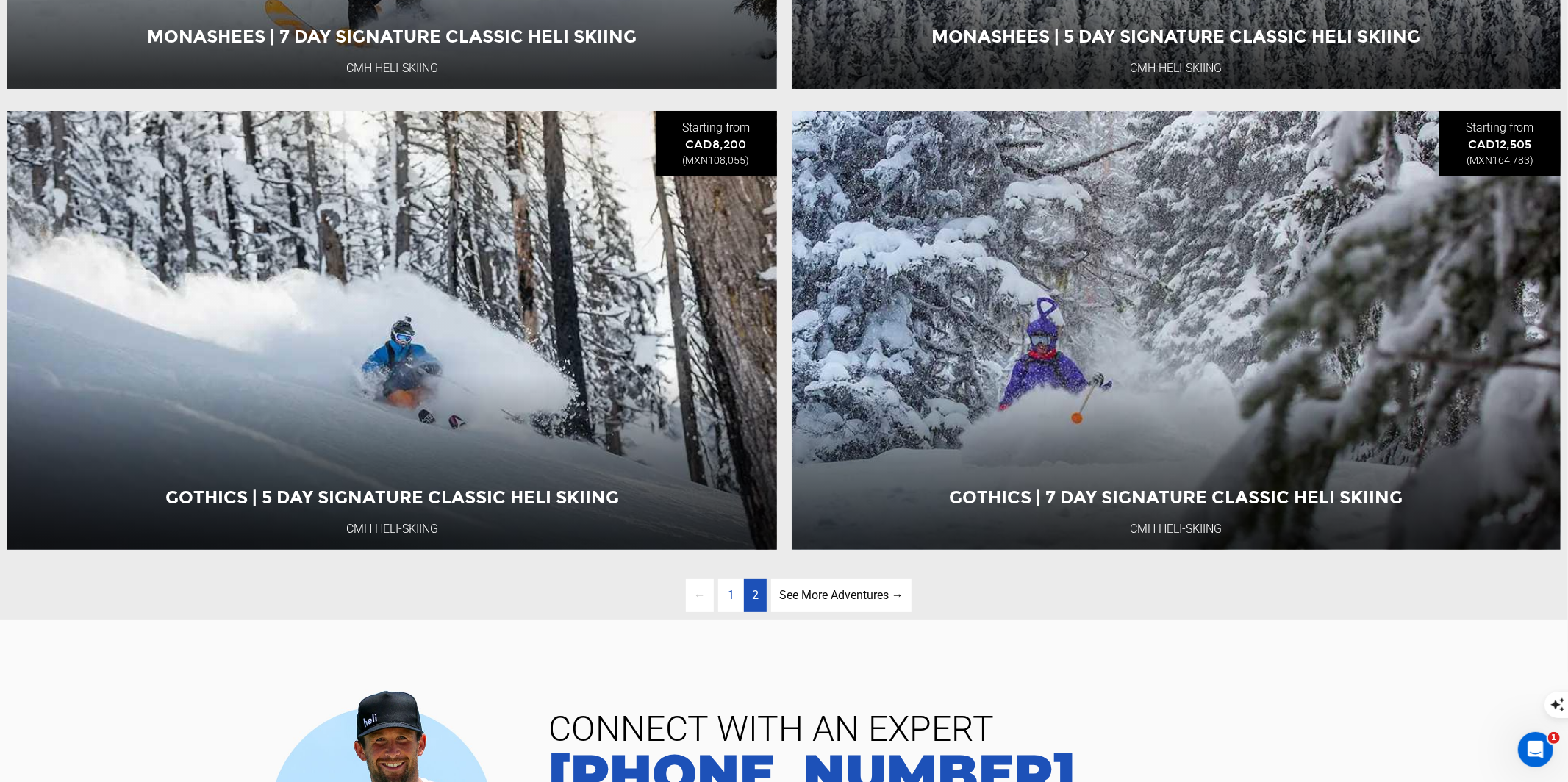
click at [760, 599] on link "page 2" at bounding box center [755, 596] width 23 height 33
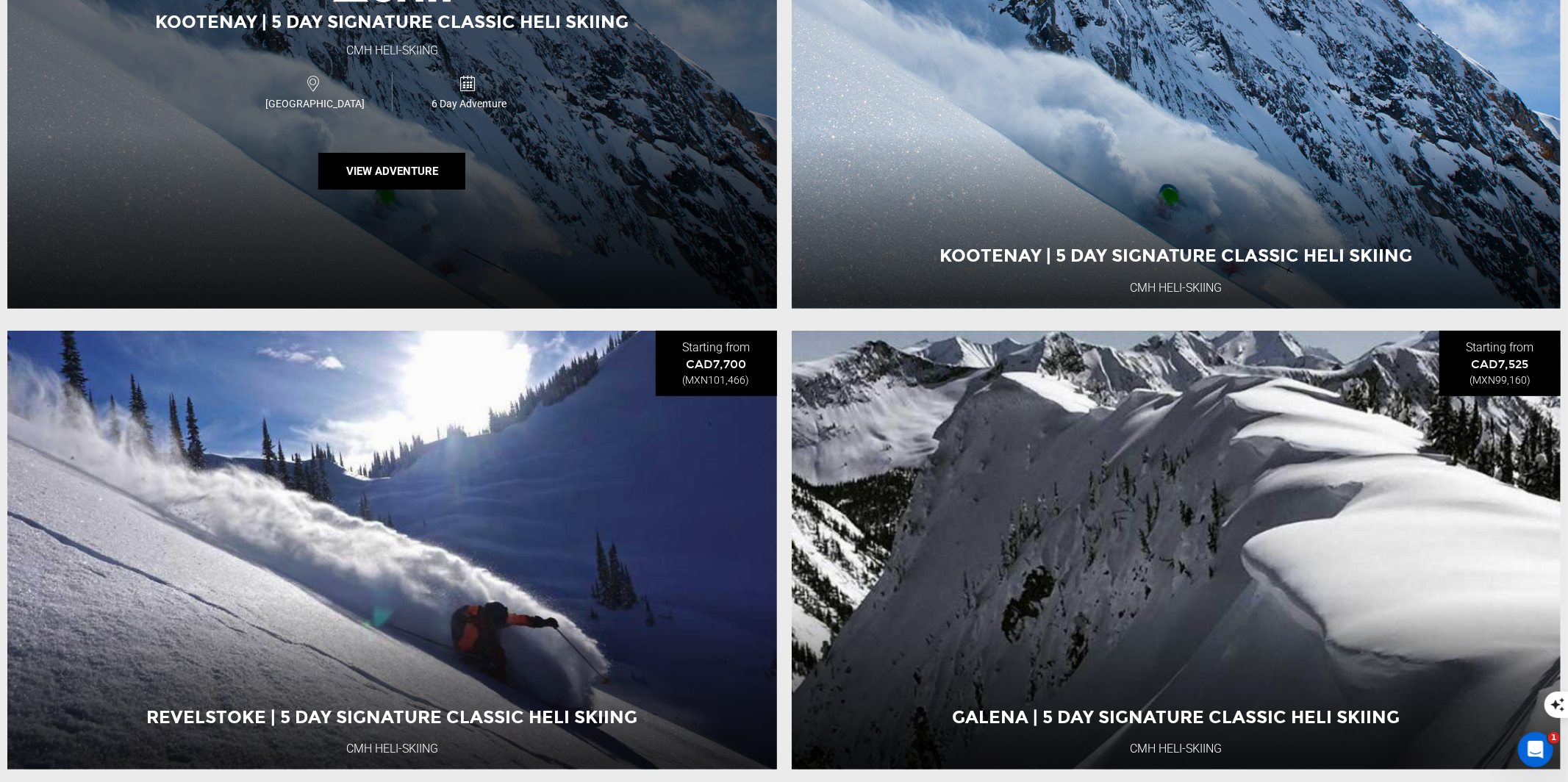
scroll to position [189, 0]
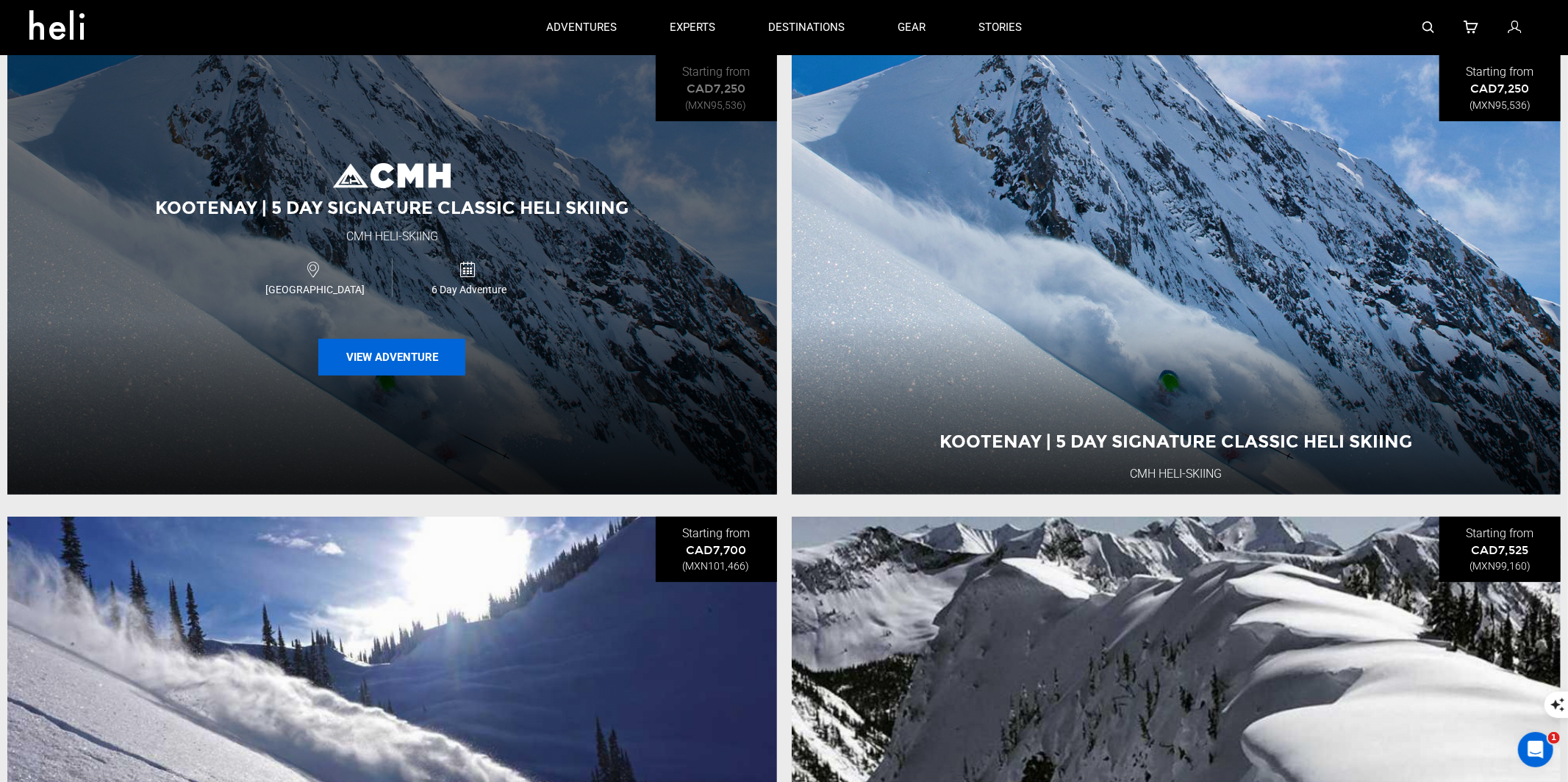
click at [365, 356] on button "View Adventure" at bounding box center [391, 357] width 147 height 37
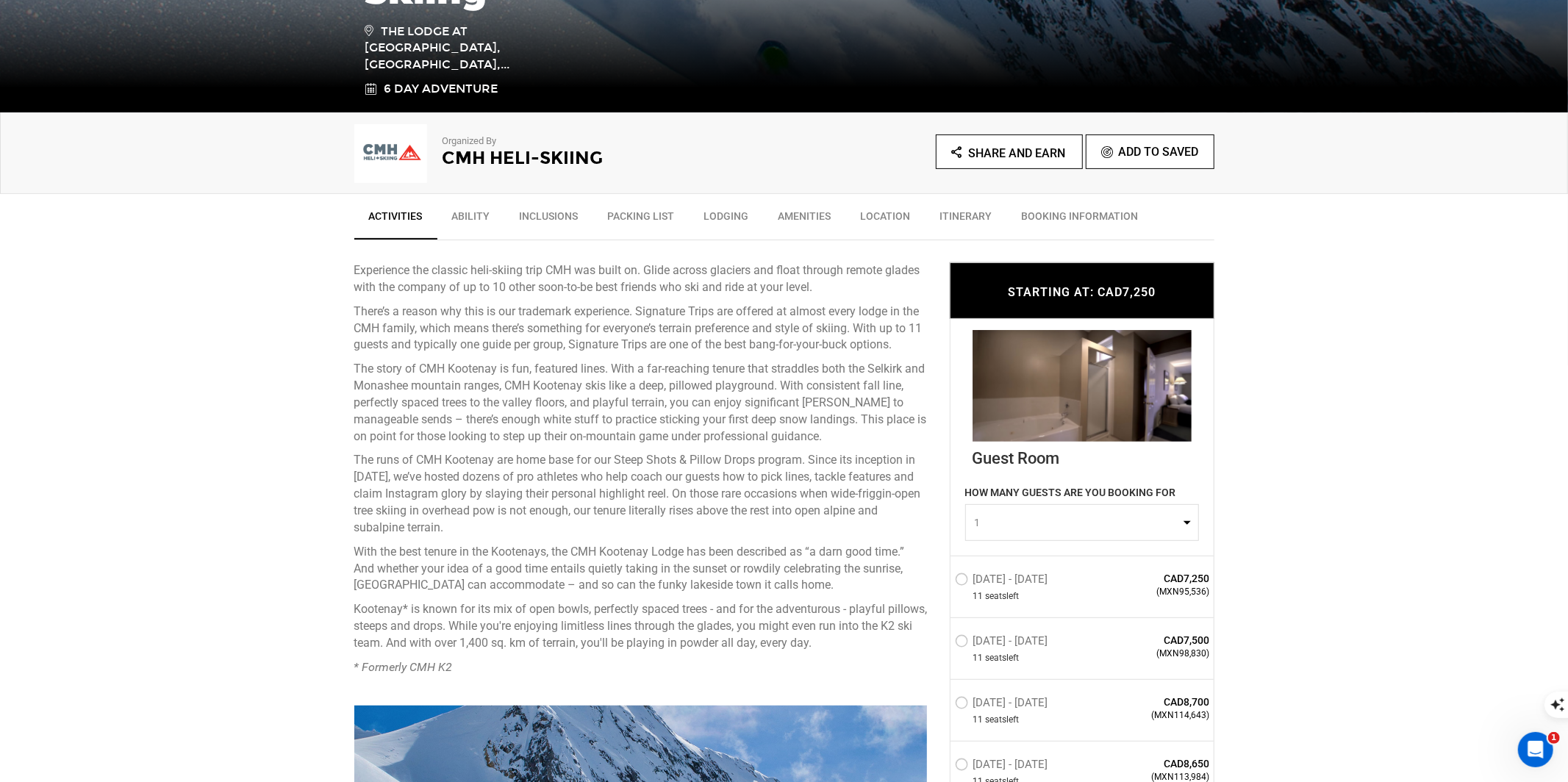
scroll to position [401, 0]
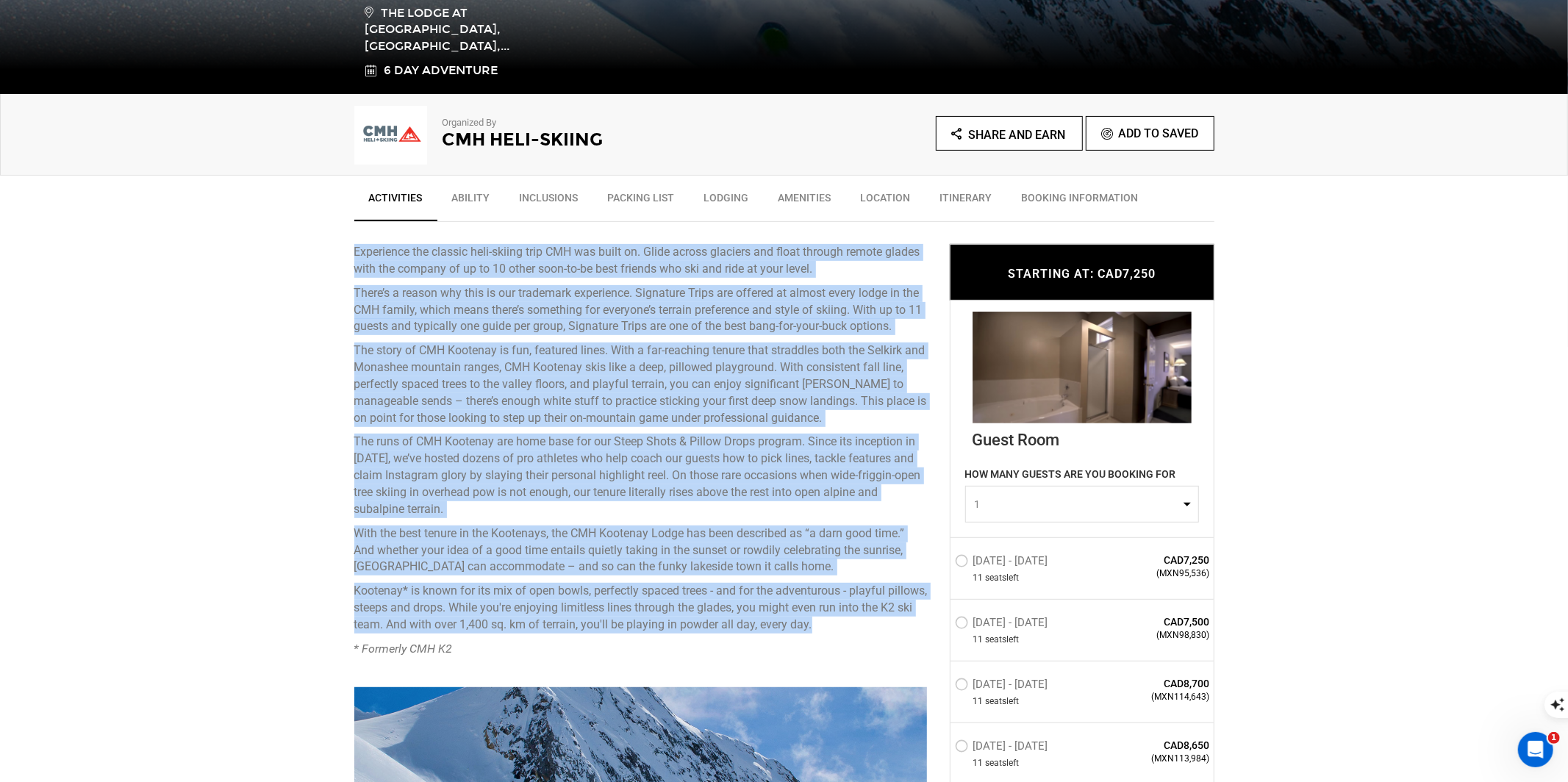
drag, startPoint x: 839, startPoint y: 623, endPoint x: 387, endPoint y: 232, distance: 597.6
click at [387, 232] on div "Experience the classic heli-skiing trip CMH was built on. Glide across glaciers…" at bounding box center [641, 443] width 573 height 443
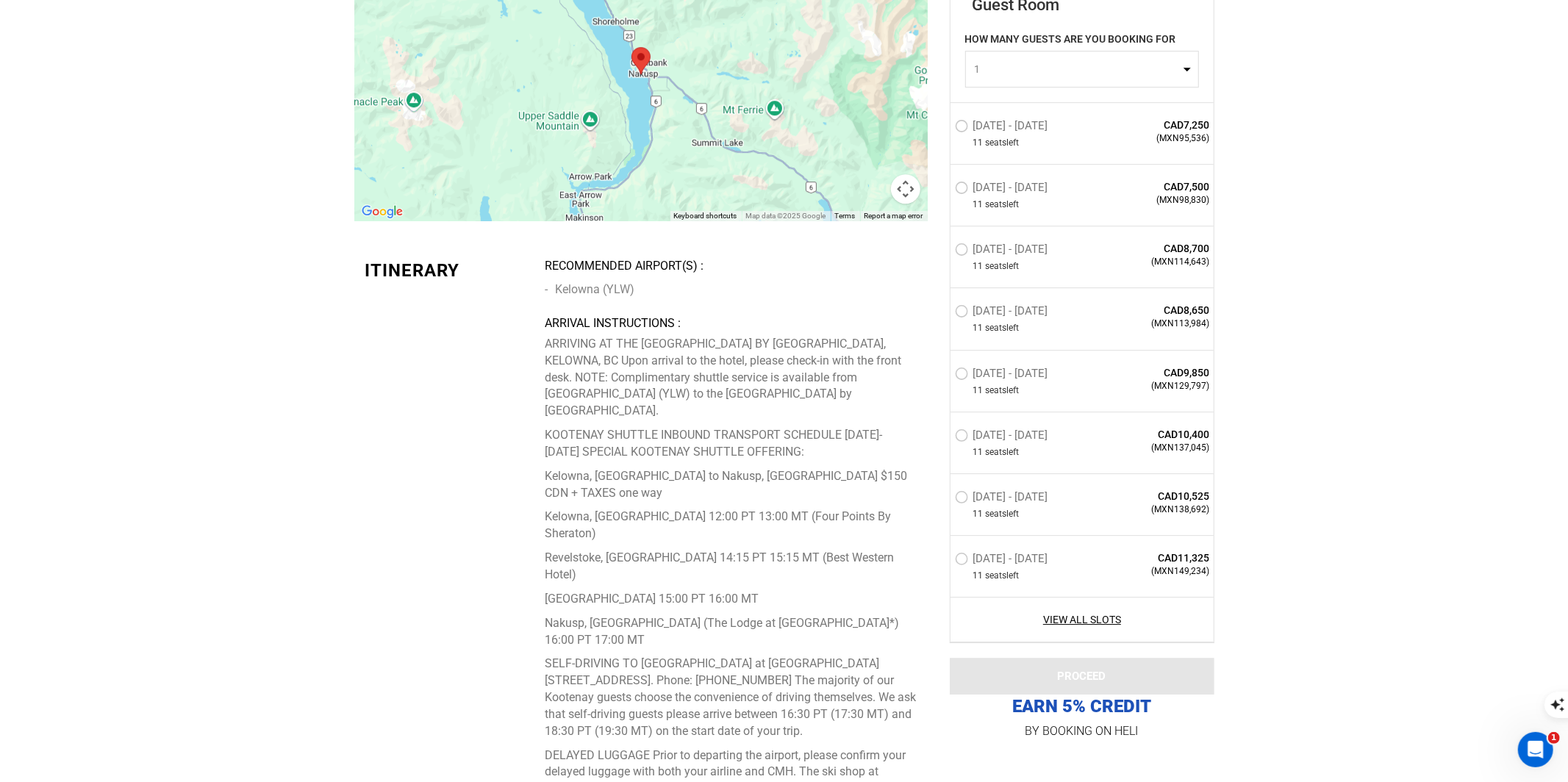
scroll to position [3708, 0]
